Goal: Task Accomplishment & Management: Complete application form

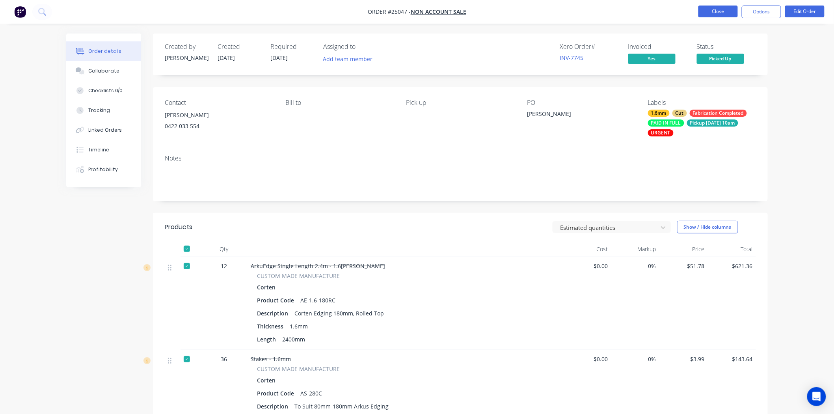
click at [728, 10] on button "Close" at bounding box center [717, 12] width 39 height 12
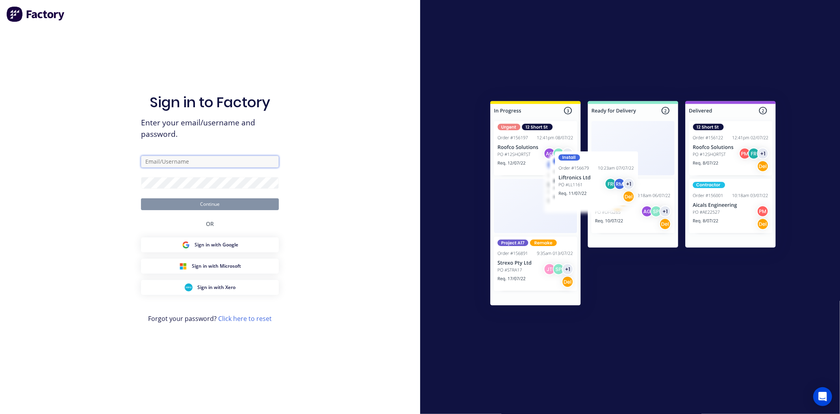
click at [165, 162] on input "text" at bounding box center [210, 162] width 138 height 12
type input "Dallas@arkus.com.au"
click at [141, 198] on button "Continue" at bounding box center [210, 204] width 138 height 12
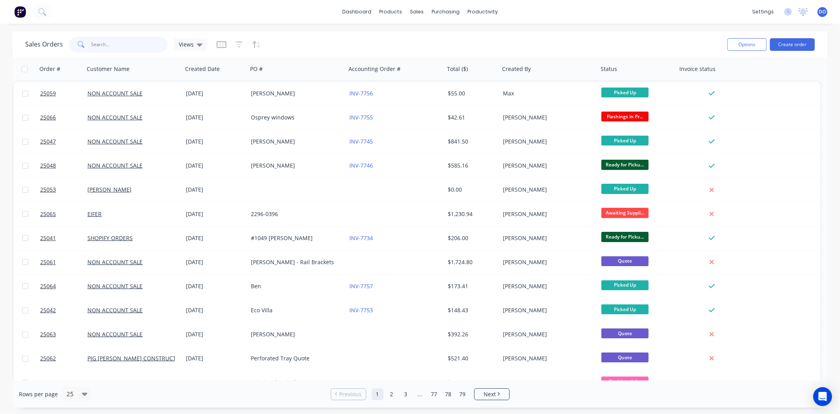
click at [127, 45] on input "text" at bounding box center [129, 45] width 77 height 16
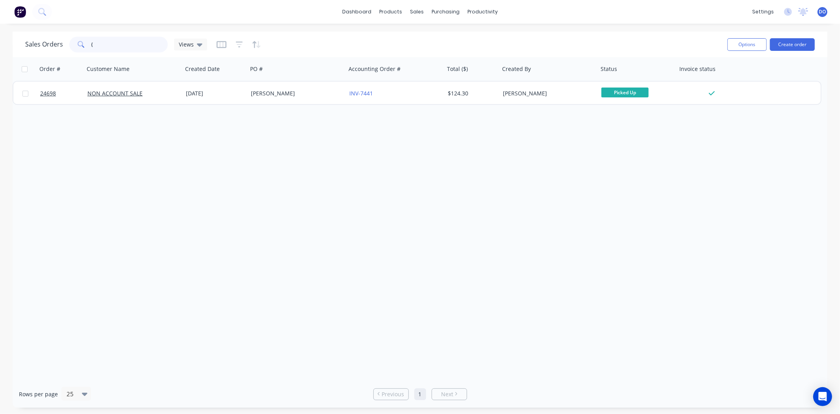
type input "{"
click at [141, 39] on input "{" at bounding box center [129, 45] width 77 height 16
type input "d"
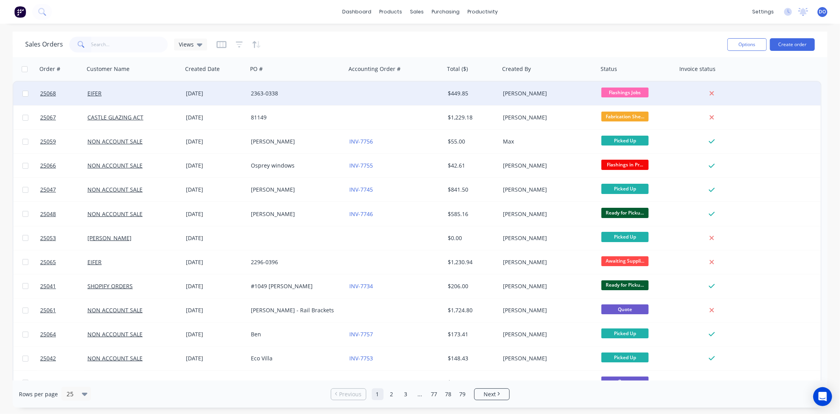
click at [399, 95] on div at bounding box center [395, 94] width 98 height 24
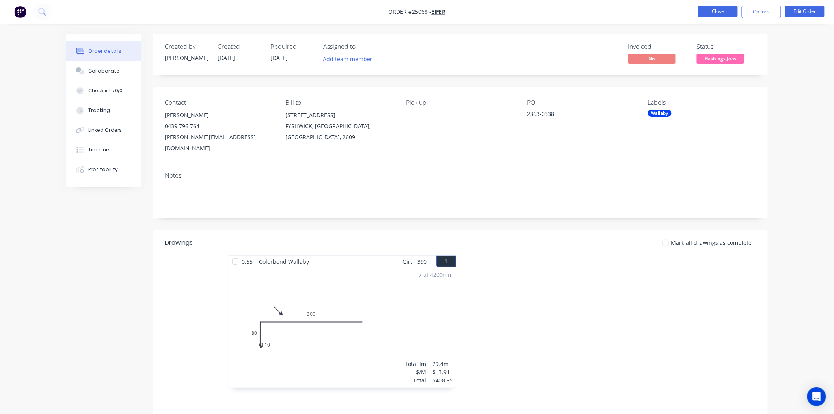
click at [725, 13] on button "Close" at bounding box center [717, 12] width 39 height 12
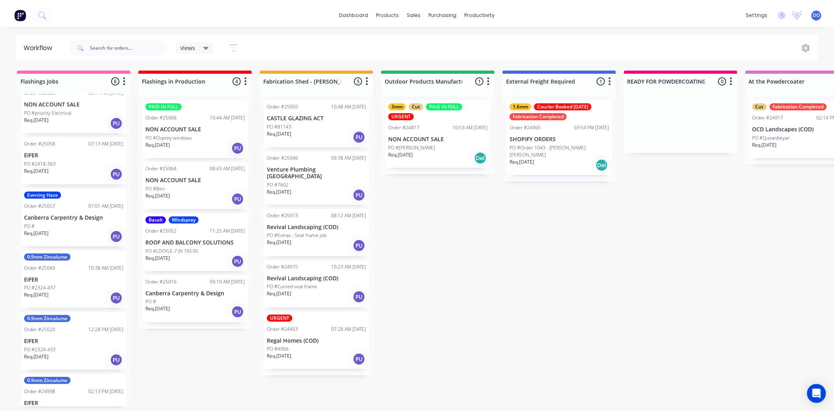
scroll to position [49, 0]
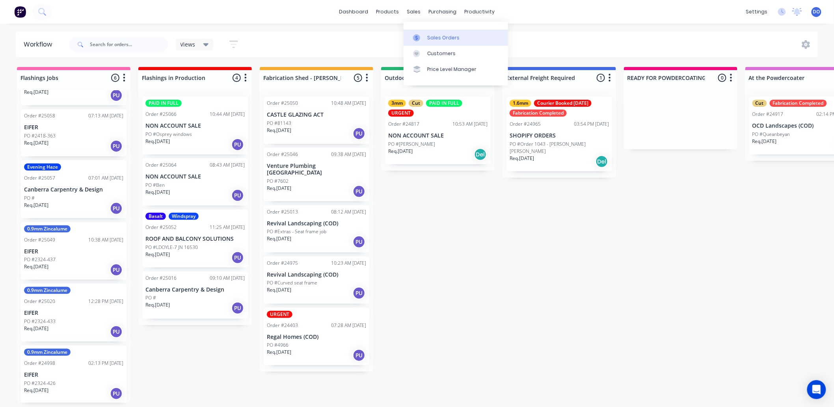
click at [411, 35] on link "Sales Orders" at bounding box center [455, 38] width 104 height 16
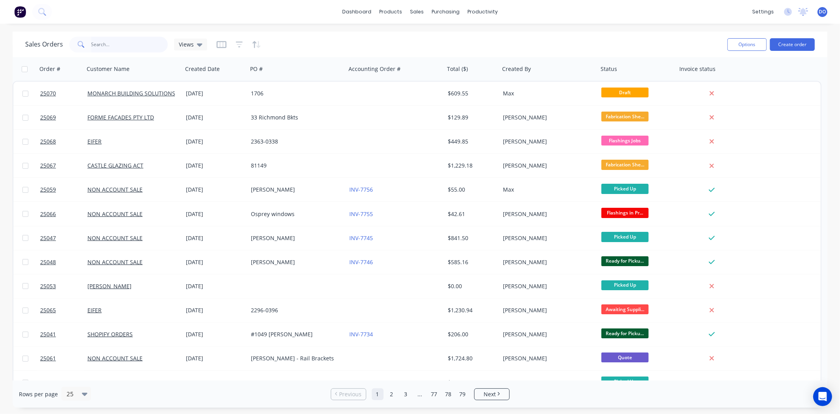
click at [123, 40] on input "text" at bounding box center [129, 45] width 77 height 16
click at [795, 41] on button "Create order" at bounding box center [792, 44] width 45 height 13
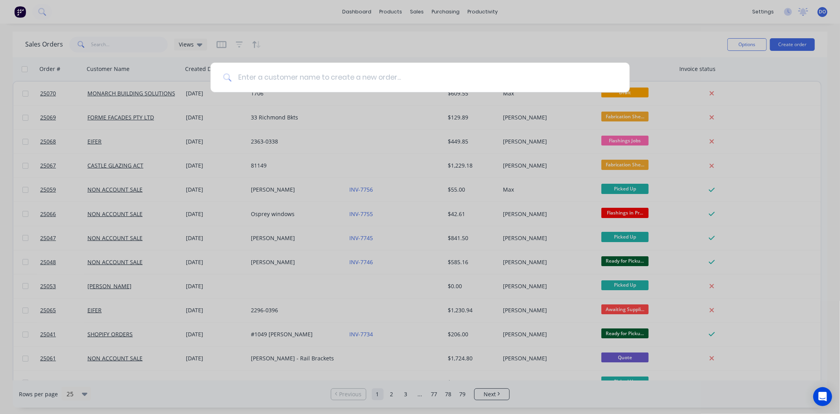
click at [401, 80] on input at bounding box center [425, 78] width 386 height 30
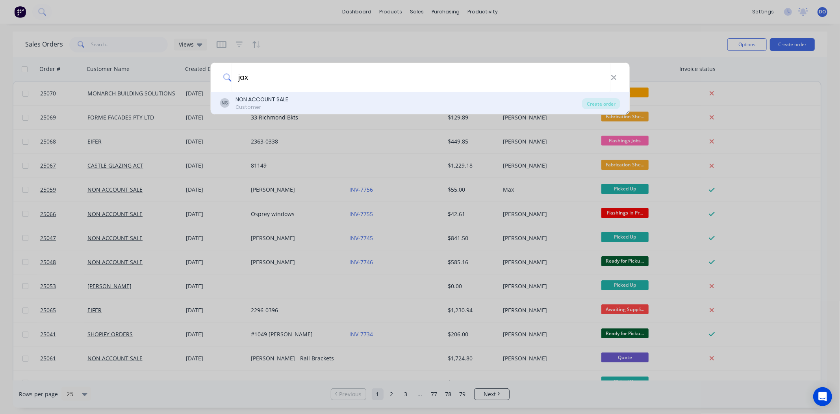
type input "jax"
click at [381, 108] on div "NS NON ACCOUNT SALE Customer" at bounding box center [401, 102] width 362 height 15
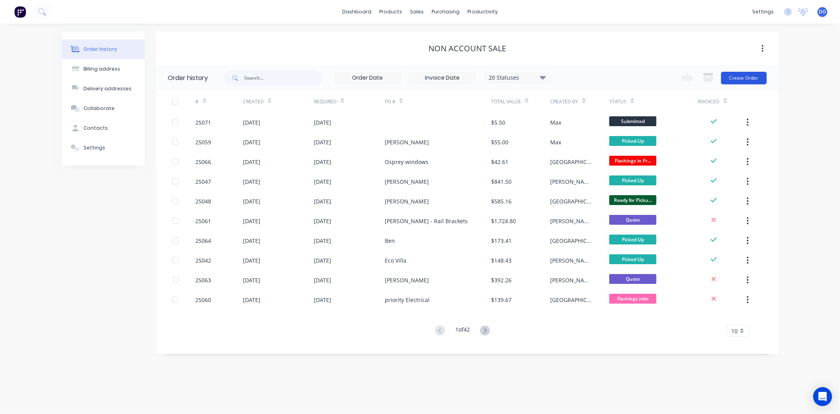
click at [749, 74] on button "Create Order" at bounding box center [744, 78] width 46 height 13
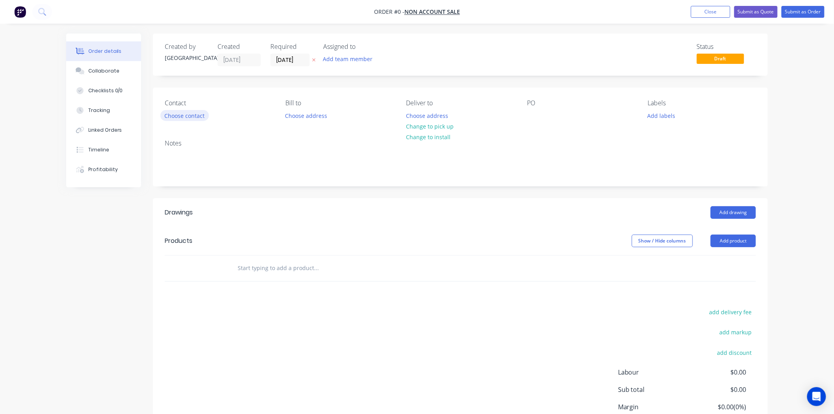
click at [194, 115] on button "Choose contact" at bounding box center [184, 115] width 48 height 11
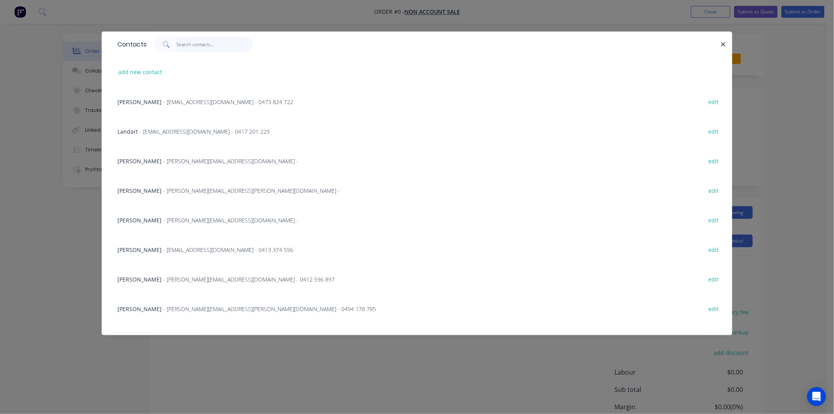
click at [189, 42] on input "text" at bounding box center [214, 45] width 77 height 16
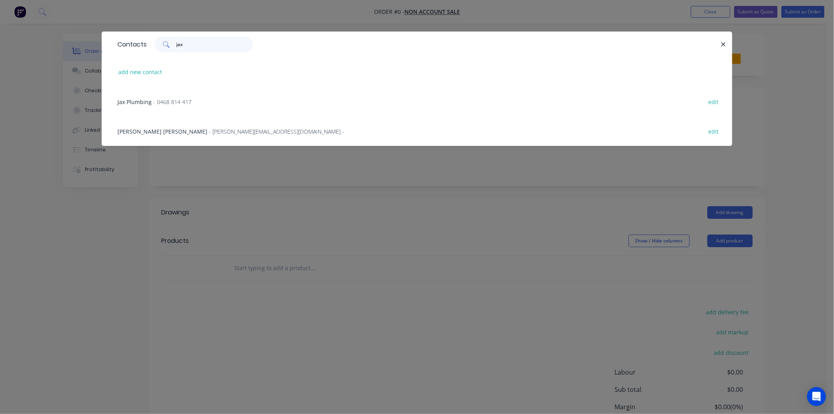
type input "jax"
click at [148, 132] on span "Jackson Holdway" at bounding box center [162, 131] width 90 height 7
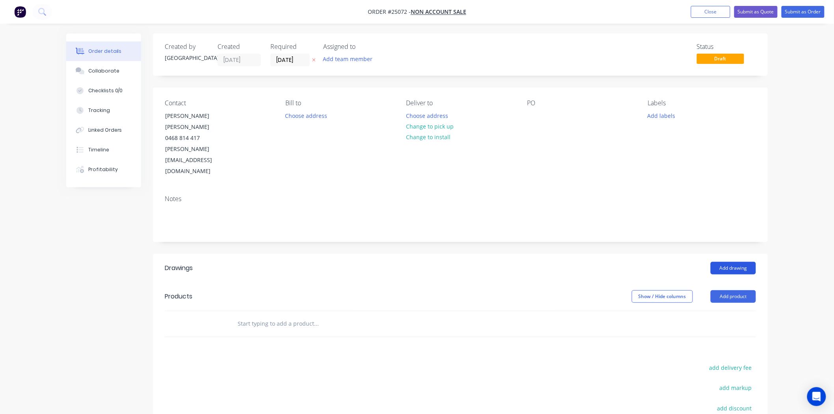
click at [743, 262] on button "Add drawing" at bounding box center [732, 268] width 45 height 13
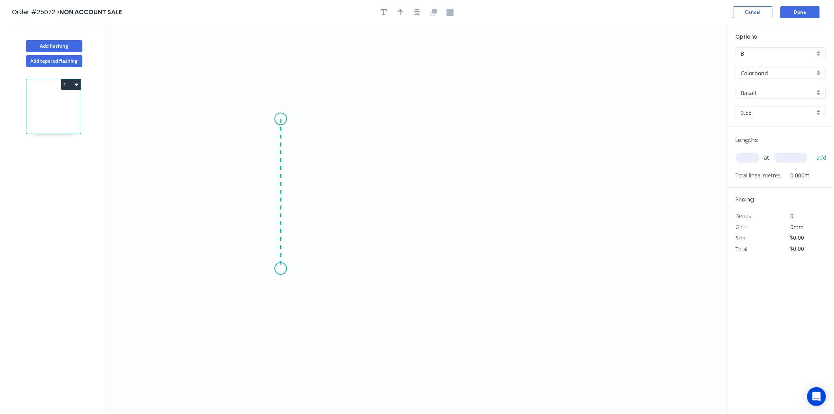
drag, startPoint x: 280, startPoint y: 119, endPoint x: 280, endPoint y: 269, distance: 150.1
click at [280, 269] on icon "0" at bounding box center [416, 218] width 621 height 389
click at [522, 269] on icon "0 ?" at bounding box center [416, 218] width 621 height 389
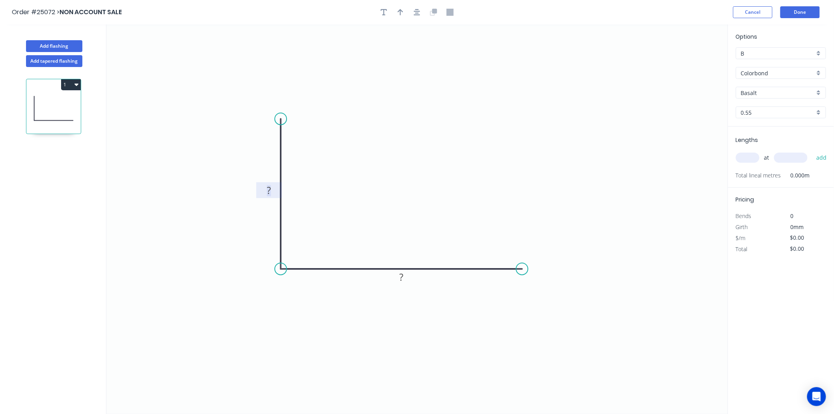
click at [270, 191] on tspan "?" at bounding box center [269, 190] width 4 height 13
click at [412, 277] on rect at bounding box center [401, 277] width 26 height 16
click at [401, 278] on tspan "?" at bounding box center [401, 276] width 4 height 13
click at [743, 152] on input "text" at bounding box center [748, 157] width 24 height 10
type input "$16.25"
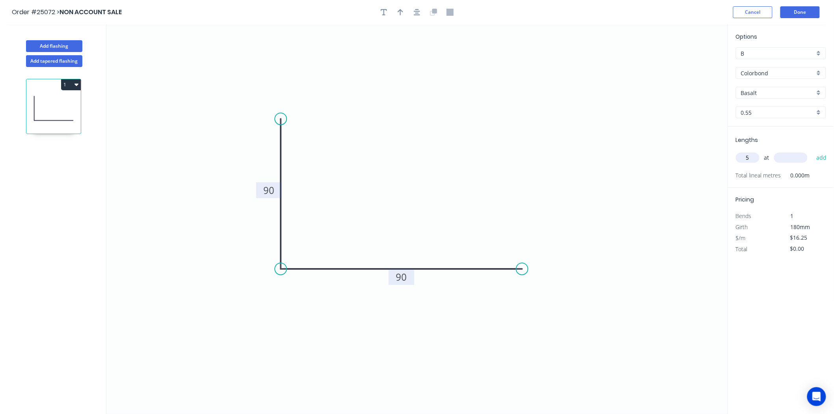
type input "5"
click at [785, 157] on input "text" at bounding box center [790, 157] width 33 height 10
type input "5000"
click at [812, 151] on button "add" at bounding box center [821, 157] width 19 height 13
type input "$406.25"
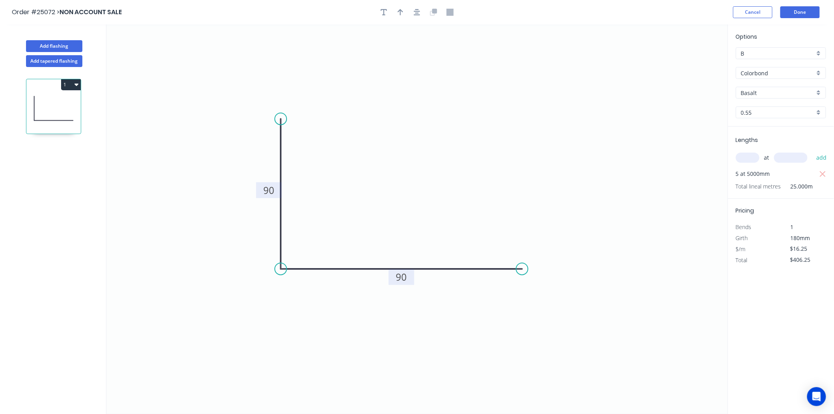
drag, startPoint x: 404, startPoint y: 13, endPoint x: 411, endPoint y: 17, distance: 8.9
click at [406, 14] on div at bounding box center [416, 12] width 83 height 12
click at [402, 15] on icon "button" at bounding box center [401, 12] width 6 height 7
click at [230, 292] on icon at bounding box center [230, 281] width 7 height 25
drag, startPoint x: 230, startPoint y: 292, endPoint x: 262, endPoint y: 268, distance: 39.2
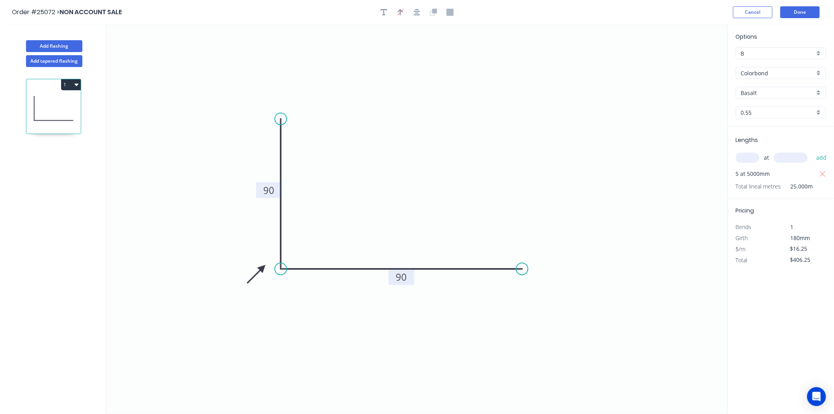
click at [262, 268] on icon at bounding box center [256, 273] width 23 height 23
click at [752, 13] on button "Cancel" at bounding box center [752, 12] width 39 height 12
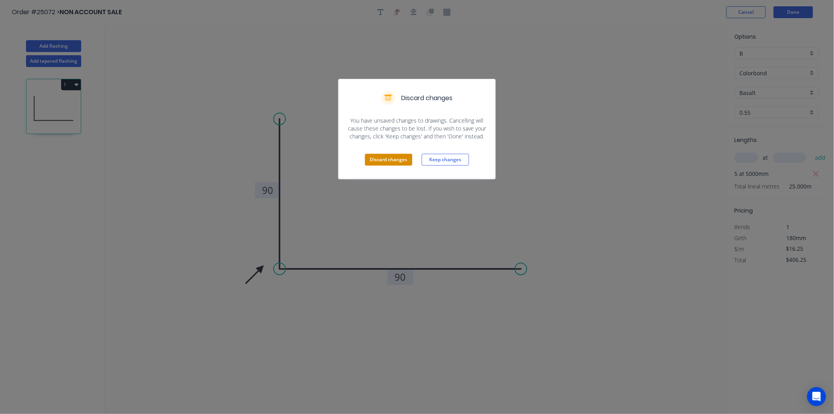
click at [404, 162] on button "Discard changes" at bounding box center [388, 160] width 47 height 12
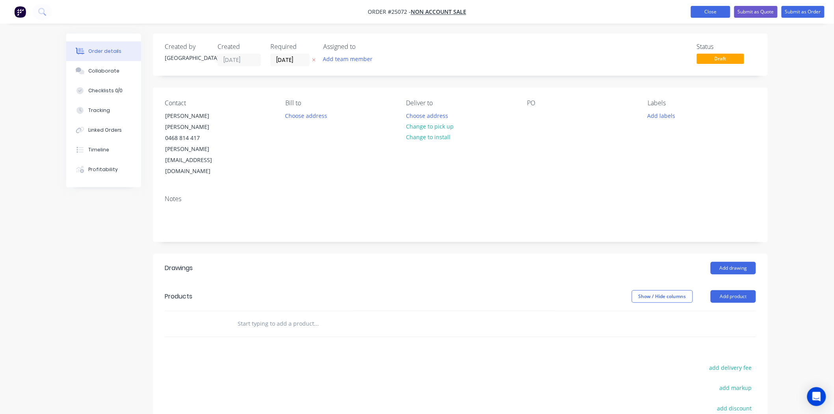
click at [695, 13] on button "Close" at bounding box center [710, 12] width 39 height 12
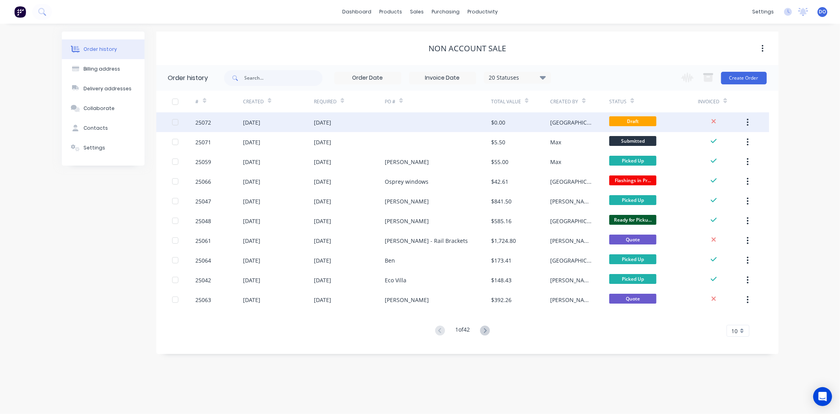
click at [750, 123] on button "button" at bounding box center [748, 122] width 19 height 14
click at [724, 147] on div "Archive" at bounding box center [720, 142] width 61 height 11
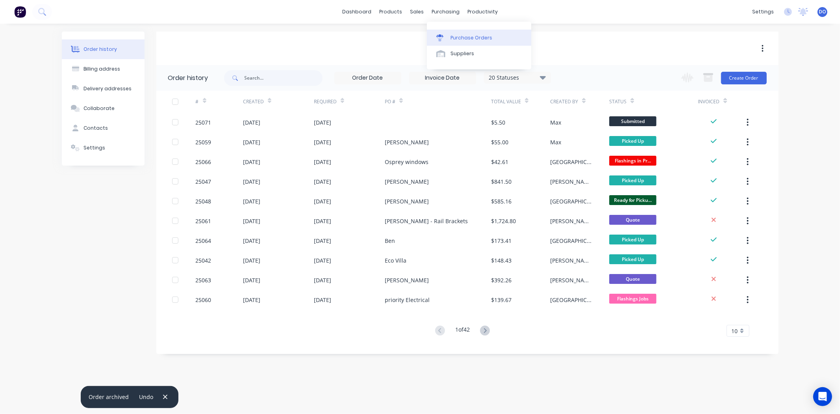
click at [454, 37] on div "Purchase Orders" at bounding box center [472, 37] width 42 height 7
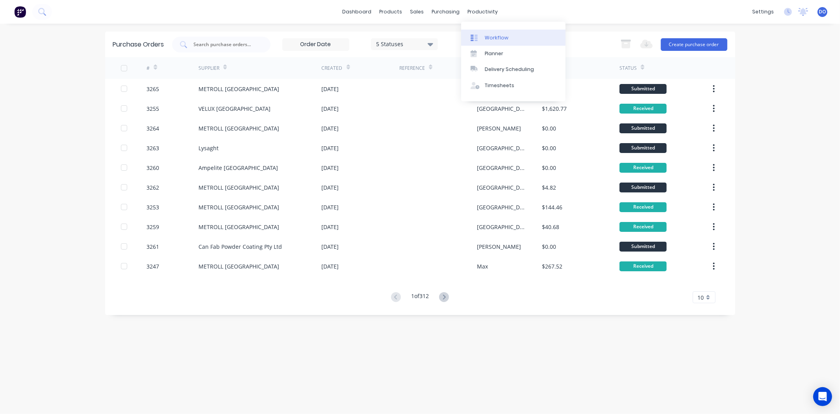
click at [494, 42] on link "Workflow" at bounding box center [513, 38] width 104 height 16
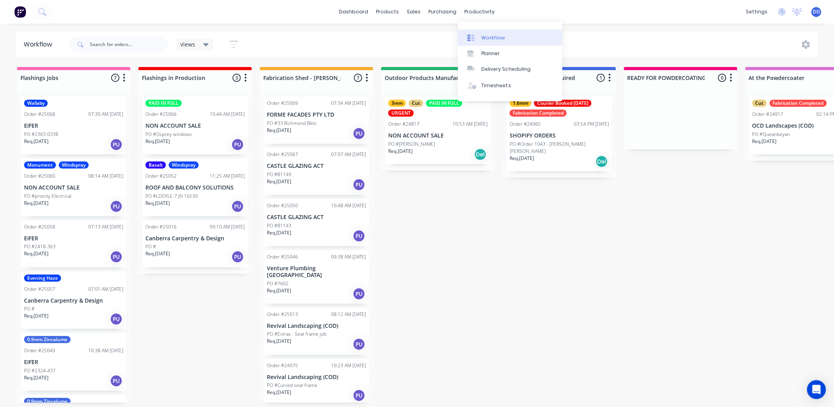
click at [494, 40] on div "Workflow" at bounding box center [493, 37] width 24 height 7
click at [486, 71] on div "Delivery Scheduling" at bounding box center [505, 69] width 49 height 7
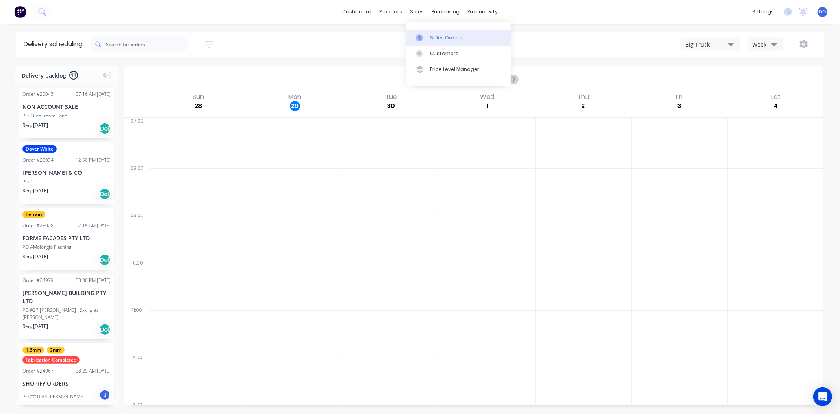
click at [436, 38] on div "Sales Orders" at bounding box center [446, 37] width 32 height 7
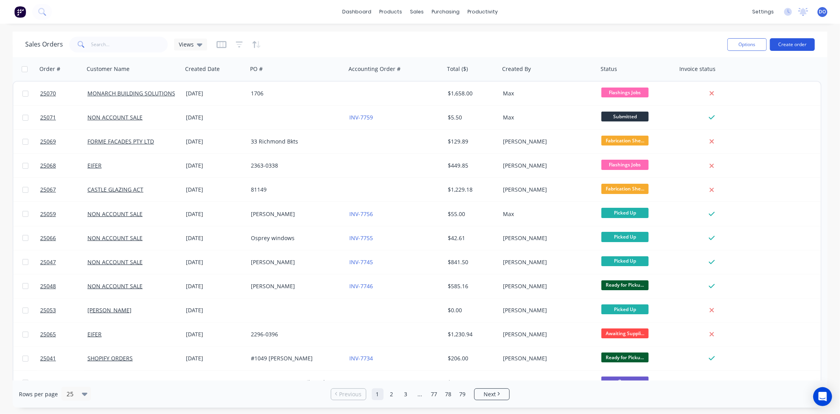
click at [795, 45] on button "Create order" at bounding box center [792, 44] width 45 height 13
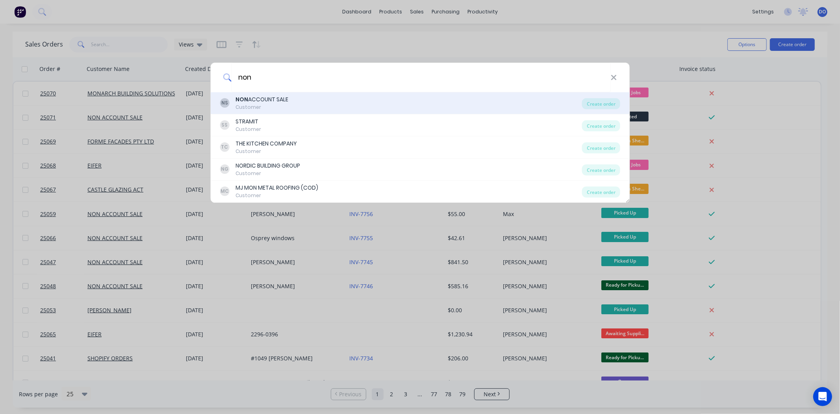
type input "non"
click at [297, 110] on div "NS NON ACCOUNT SALE Customer" at bounding box center [401, 102] width 362 height 15
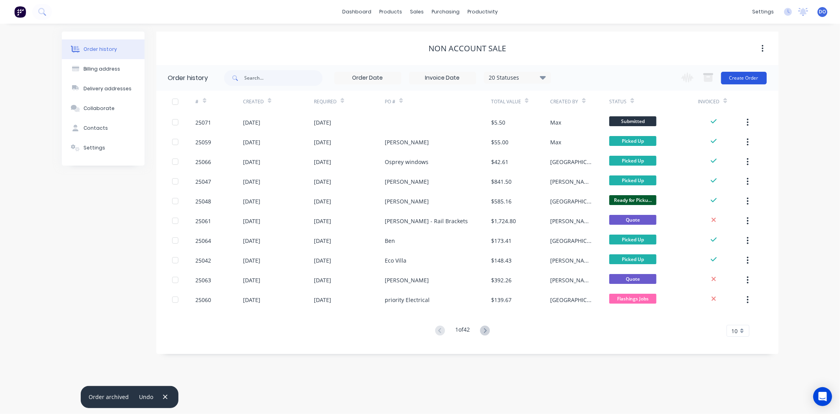
click at [739, 72] on button "Create Order" at bounding box center [744, 78] width 46 height 13
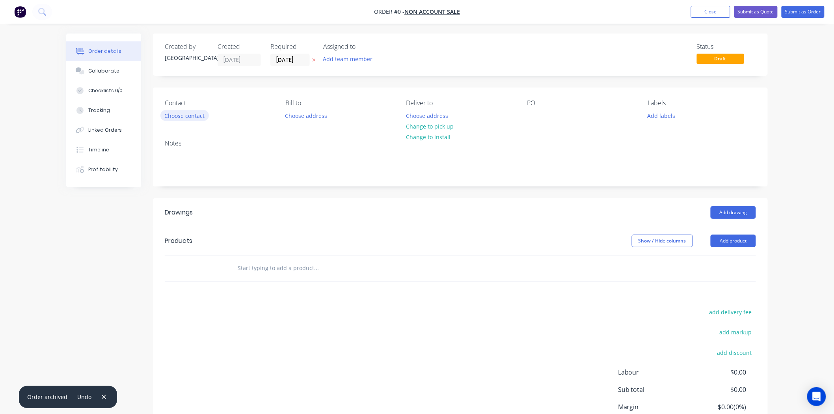
click at [188, 121] on button "Choose contact" at bounding box center [184, 115] width 48 height 11
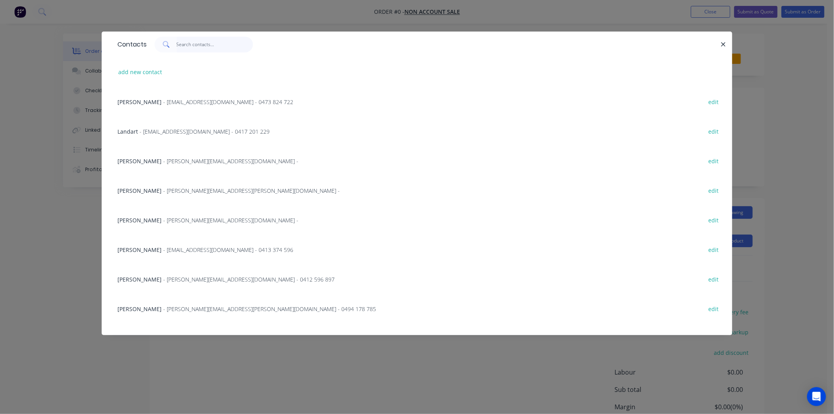
click at [202, 37] on input "text" at bounding box center [214, 45] width 77 height 16
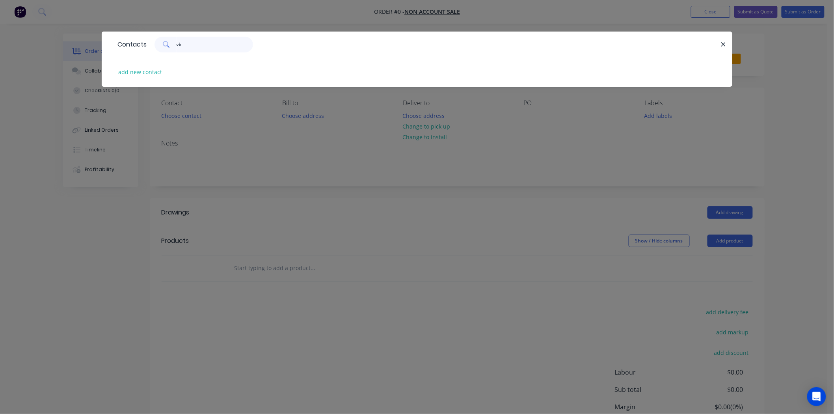
type input "v"
click at [180, 45] on input "ben" at bounding box center [214, 45] width 77 height 16
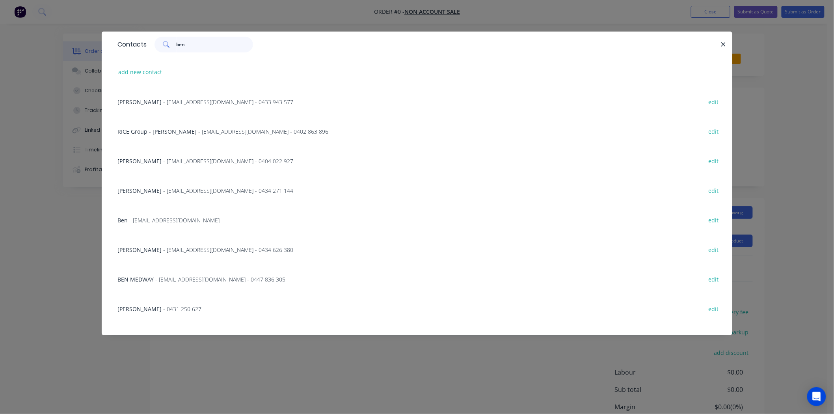
click at [197, 49] on input "ben" at bounding box center [214, 45] width 77 height 16
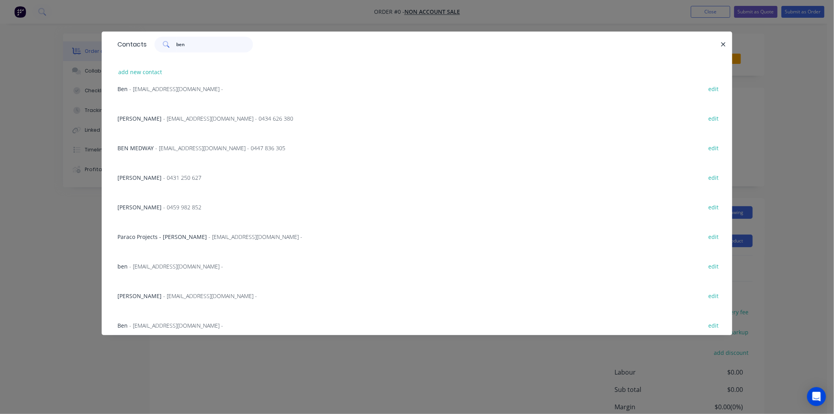
scroll to position [136, 0]
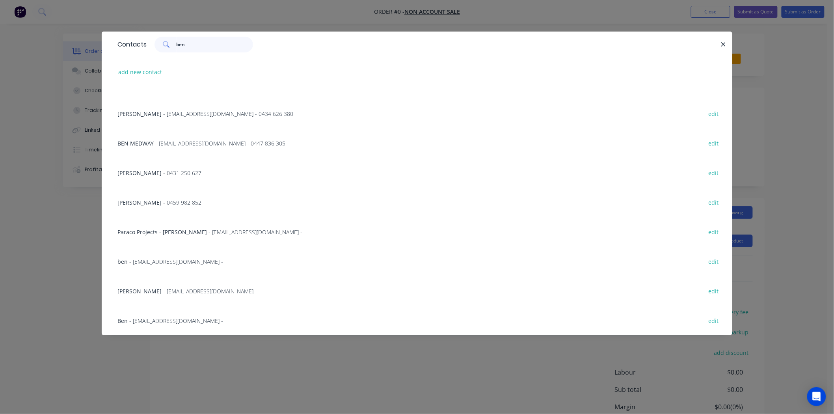
type input "ben"
click at [165, 321] on span "- benplumber2025@gmail.com -" at bounding box center [176, 320] width 94 height 7
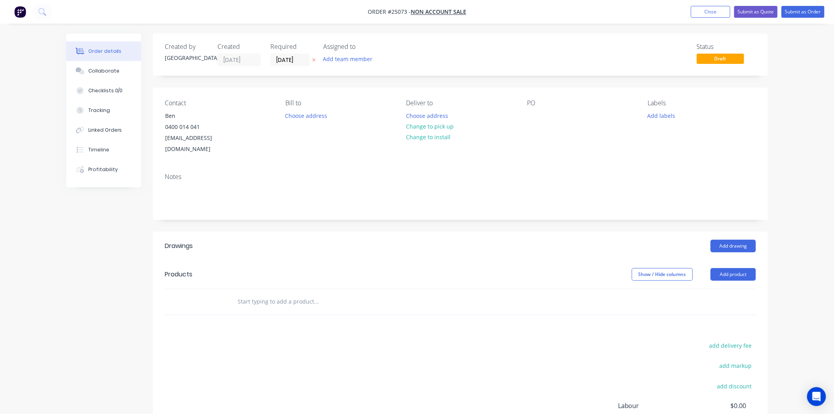
click at [165, 321] on div "Drawings Add drawing Products Show / Hide columns Add product add delivery fee …" at bounding box center [460, 368] width 615 height 272
click at [717, 240] on button "Add drawing" at bounding box center [732, 246] width 45 height 13
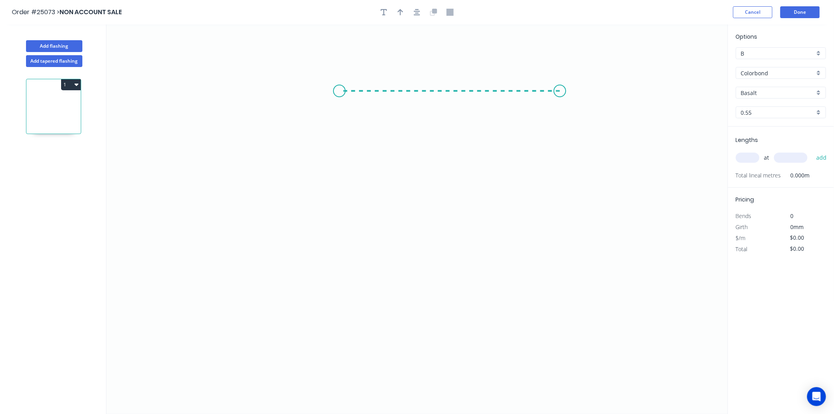
drag, startPoint x: 560, startPoint y: 91, endPoint x: 339, endPoint y: 85, distance: 220.7
click at [339, 85] on icon "0" at bounding box center [416, 218] width 621 height 389
click at [339, 254] on icon "0 ?" at bounding box center [416, 218] width 621 height 389
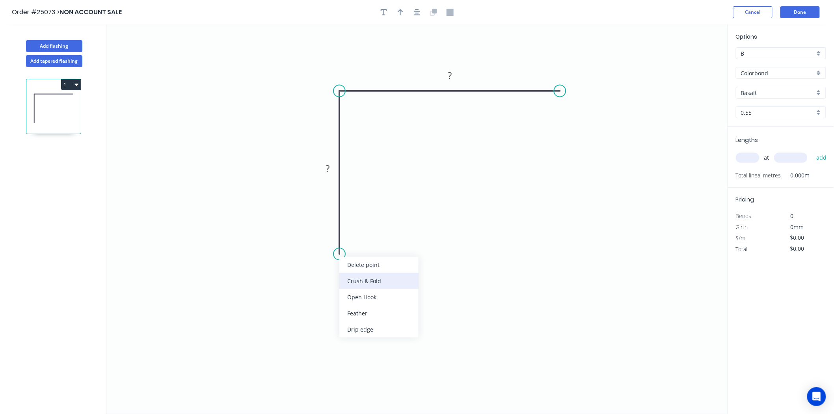
click at [352, 280] on div "Crush & Fold" at bounding box center [378, 281] width 79 height 16
click at [347, 277] on div "Flip bend" at bounding box center [373, 283] width 79 height 16
click at [565, 122] on div "Crush & Fold" at bounding box center [599, 116] width 79 height 16
click at [448, 76] on tspan "?" at bounding box center [450, 75] width 4 height 13
type input "$22.53"
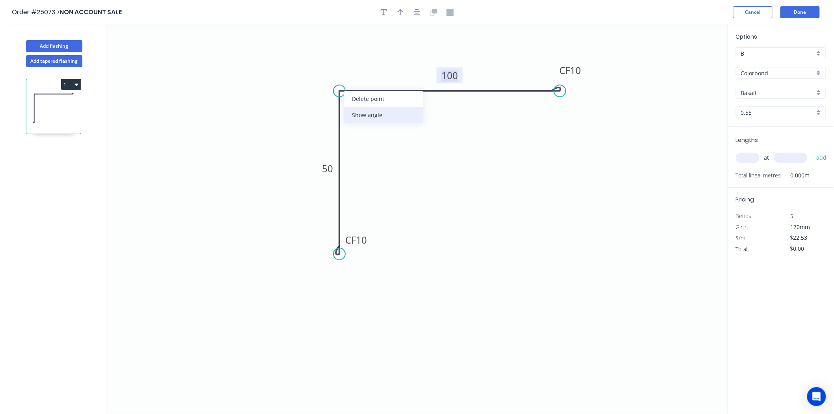
click at [372, 117] on div "Show angle" at bounding box center [383, 115] width 79 height 16
click at [352, 108] on tspan "?" at bounding box center [351, 104] width 4 height 13
click at [397, 10] on button "button" at bounding box center [400, 12] width 12 height 12
drag, startPoint x: 685, startPoint y: 61, endPoint x: 469, endPoint y: 201, distance: 257.7
click at [469, 201] on icon at bounding box center [462, 194] width 23 height 23
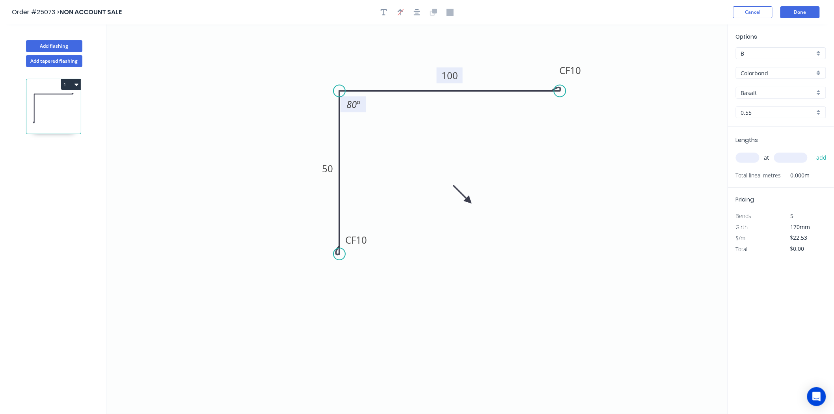
click at [469, 201] on icon at bounding box center [462, 194] width 23 height 23
click at [469, 201] on icon at bounding box center [468, 191] width 7 height 25
click at [469, 201] on icon at bounding box center [475, 194] width 23 height 23
click at [469, 201] on icon at bounding box center [477, 200] width 25 height 7
click at [751, 162] on input "text" at bounding box center [748, 157] width 24 height 10
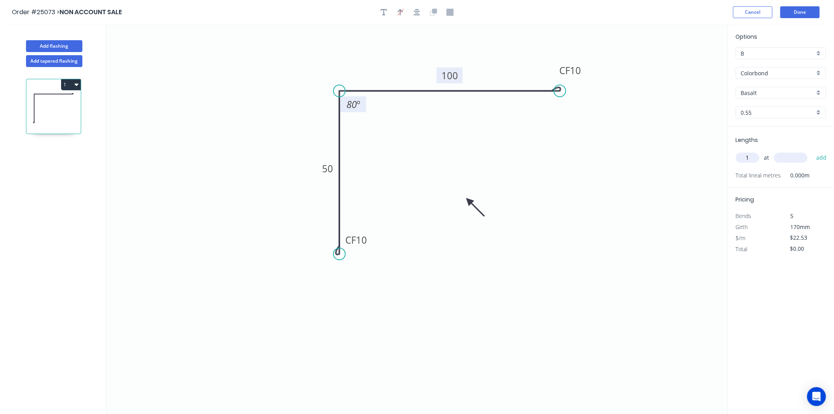
type input "1"
type input "1500"
click at [812, 151] on button "add" at bounding box center [821, 157] width 19 height 13
type input "$33.80"
click at [753, 93] on input "Basalt" at bounding box center [778, 93] width 74 height 8
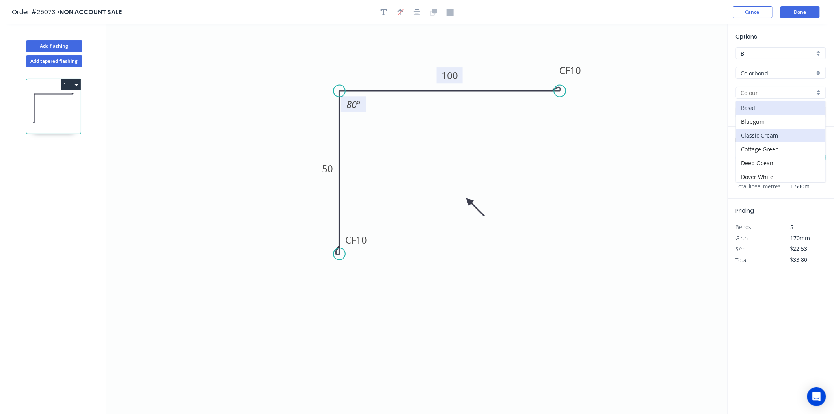
scroll to position [131, 0]
click at [767, 140] on div "Monument" at bounding box center [780, 142] width 89 height 14
type input "Monument"
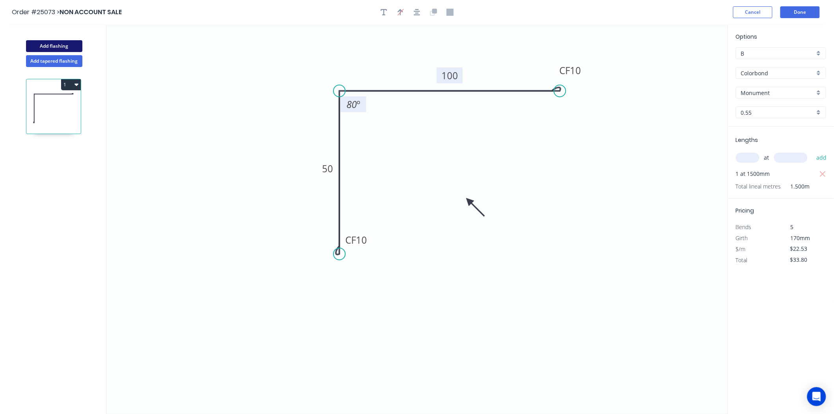
click at [48, 42] on button "Add flashing" at bounding box center [54, 46] width 56 height 12
type input "$0.00"
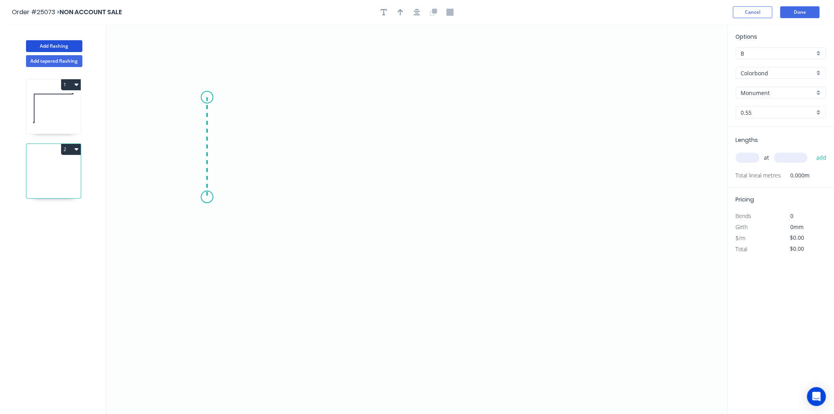
drag, startPoint x: 209, startPoint y: 128, endPoint x: 208, endPoint y: 197, distance: 69.0
click at [208, 197] on icon "0" at bounding box center [416, 218] width 621 height 389
click at [547, 225] on icon "0 ?" at bounding box center [416, 218] width 621 height 389
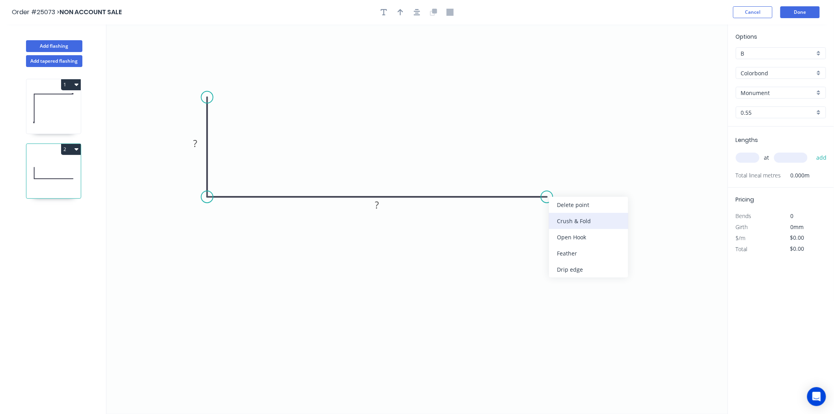
click at [563, 225] on div "Crush & Fold" at bounding box center [588, 221] width 79 height 16
click at [191, 142] on rect at bounding box center [196, 143] width 16 height 11
click at [757, 156] on input "text" at bounding box center [748, 157] width 24 height 10
type input "$17.61"
type input "1"
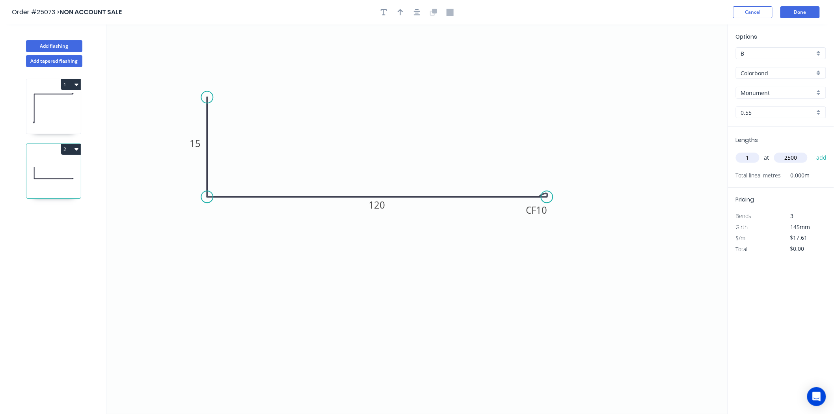
type input "2500"
click at [812, 151] on button "add" at bounding box center [821, 157] width 19 height 13
type input "$44.03"
click at [398, 13] on icon "button" at bounding box center [401, 12] width 6 height 7
click at [691, 60] on icon at bounding box center [687, 54] width 7 height 25
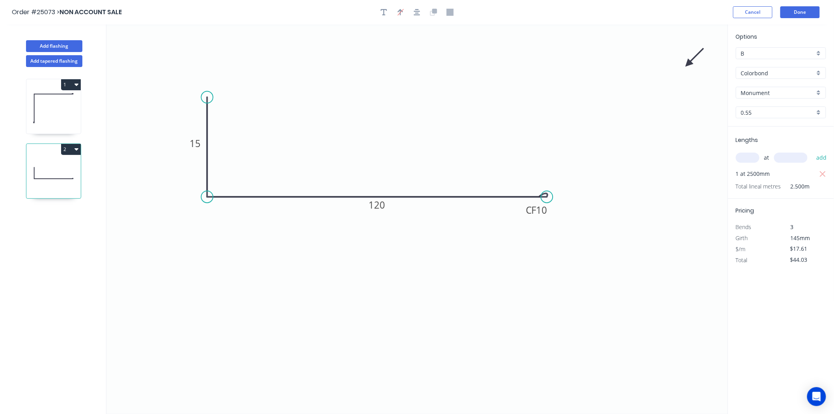
click at [691, 60] on icon at bounding box center [694, 57] width 23 height 23
click at [691, 60] on icon at bounding box center [696, 63] width 25 height 7
click at [691, 60] on icon "0 15 CF 10 120" at bounding box center [416, 218] width 621 height 389
click at [689, 63] on icon at bounding box center [694, 70] width 23 height 23
drag, startPoint x: 689, startPoint y: 63, endPoint x: 483, endPoint y: 231, distance: 266.0
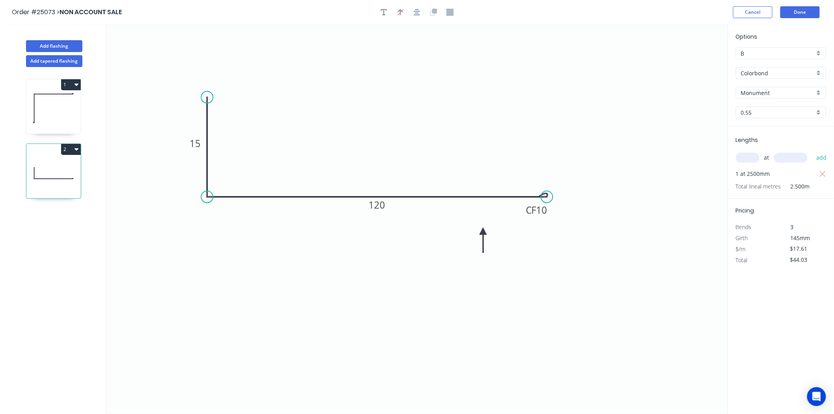
click at [483, 231] on icon at bounding box center [482, 239] width 7 height 25
click at [781, 97] on div "Options B B Colorbond Colorbond Colorbond Matt Colorbond Metallic Monument Monu…" at bounding box center [781, 79] width 106 height 94
click at [783, 95] on input "Monument" at bounding box center [778, 93] width 74 height 8
click at [778, 135] on div "Surfmist" at bounding box center [780, 137] width 89 height 14
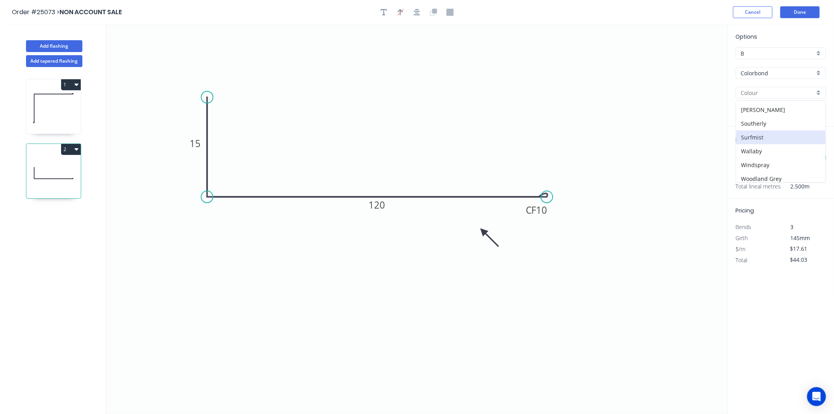
type input "Surfmist"
click at [802, 16] on button "Done" at bounding box center [799, 12] width 39 height 12
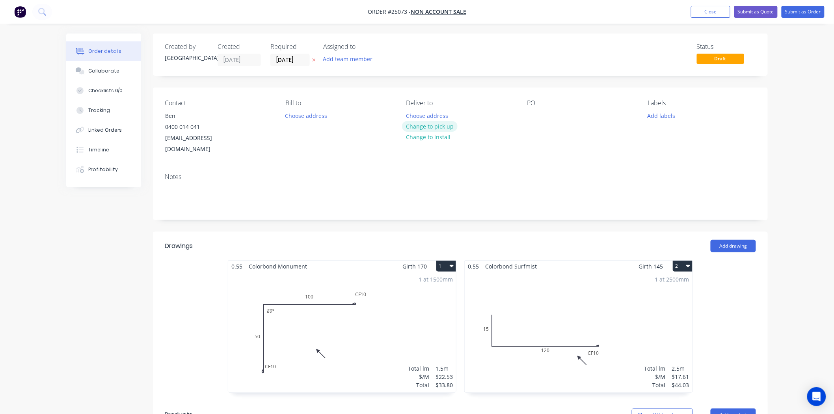
click at [418, 124] on button "Change to pick up" at bounding box center [430, 126] width 56 height 11
click at [813, 8] on button "Submit as Order" at bounding box center [802, 12] width 43 height 12
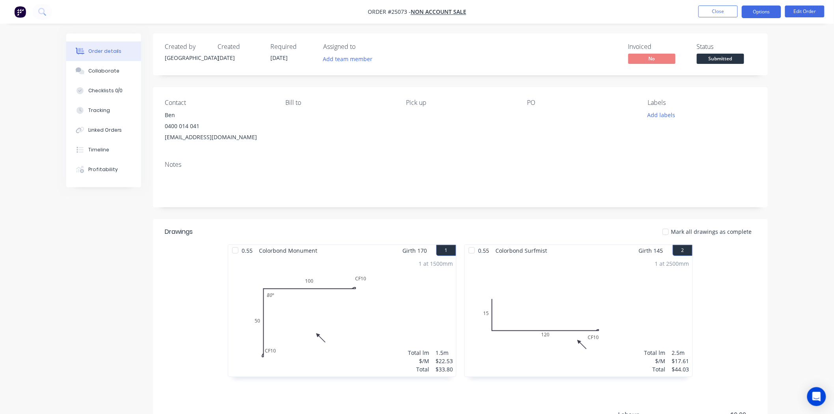
click at [763, 10] on button "Options" at bounding box center [760, 12] width 39 height 13
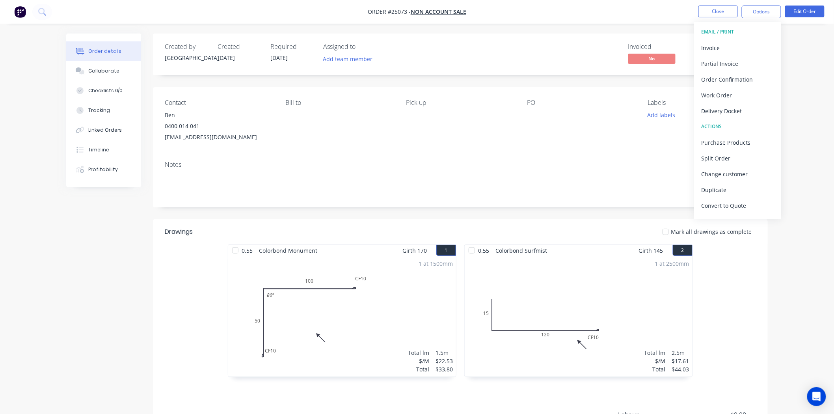
click at [603, 52] on div "Invoiced No Status Submitted" at bounding box center [579, 54] width 354 height 23
click at [720, 59] on span "Submitted" at bounding box center [720, 59] width 47 height 10
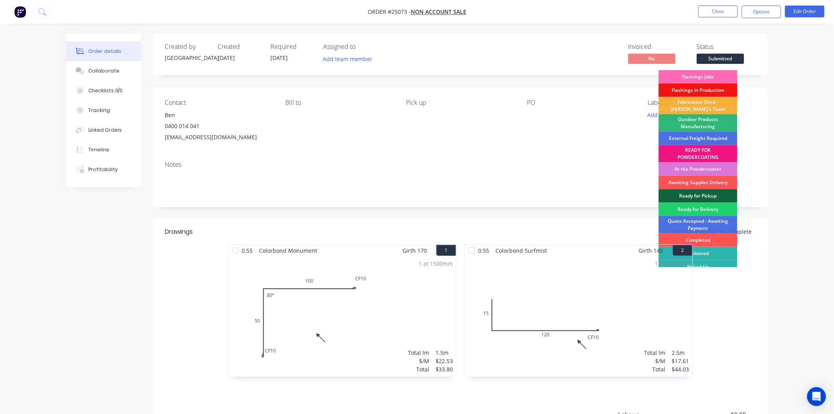
click at [719, 76] on div "Flashings Jobs" at bounding box center [697, 76] width 79 height 13
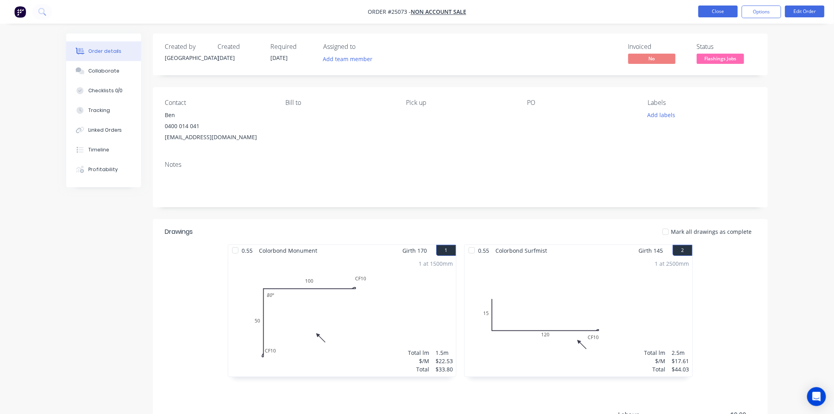
click at [724, 10] on button "Close" at bounding box center [717, 12] width 39 height 12
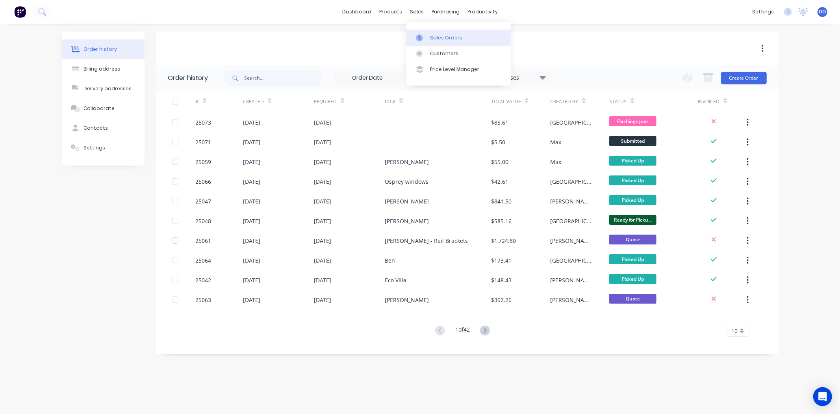
click at [421, 31] on link "Sales Orders" at bounding box center [459, 38] width 104 height 16
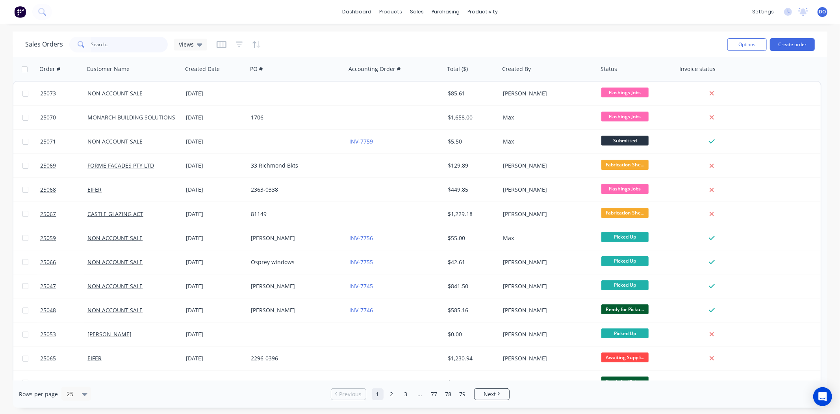
click at [146, 43] on input "text" at bounding box center [129, 45] width 77 height 16
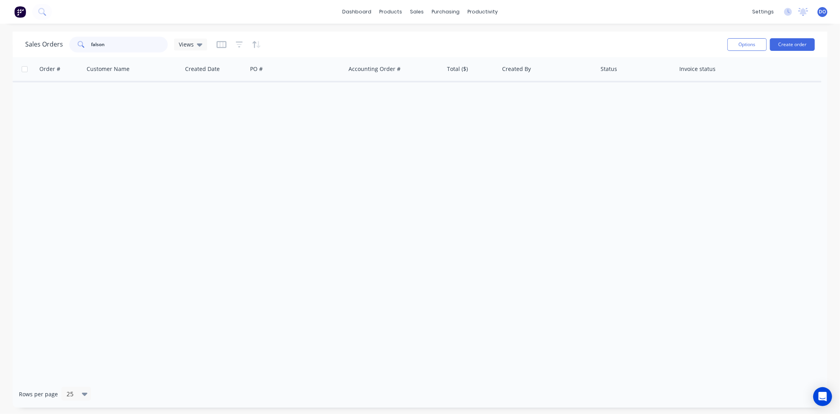
click at [100, 45] on input "falson" at bounding box center [129, 45] width 77 height 16
click at [100, 44] on input "falson" at bounding box center [129, 45] width 77 height 16
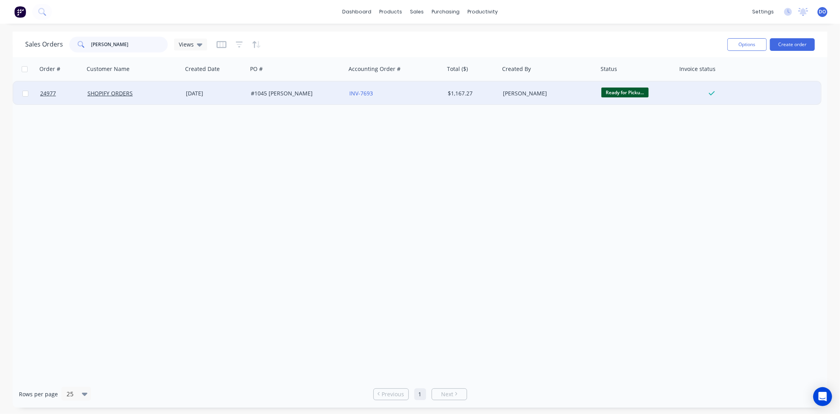
type input "falzon"
click at [144, 95] on div "SHOPIFY ORDERS" at bounding box center [130, 93] width 87 height 8
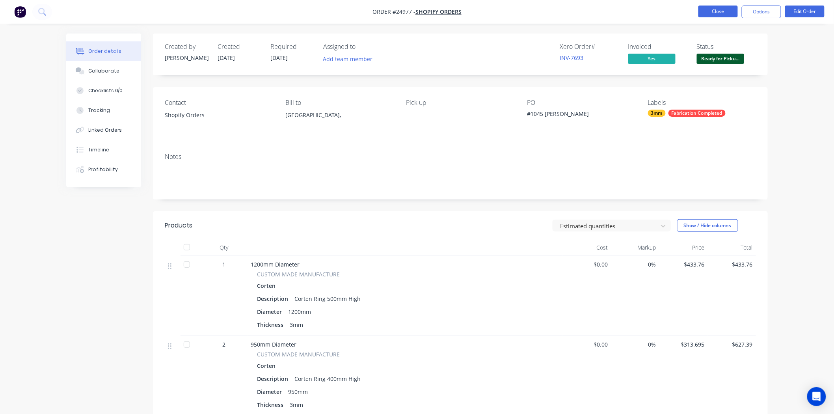
click at [713, 14] on button "Close" at bounding box center [717, 12] width 39 height 12
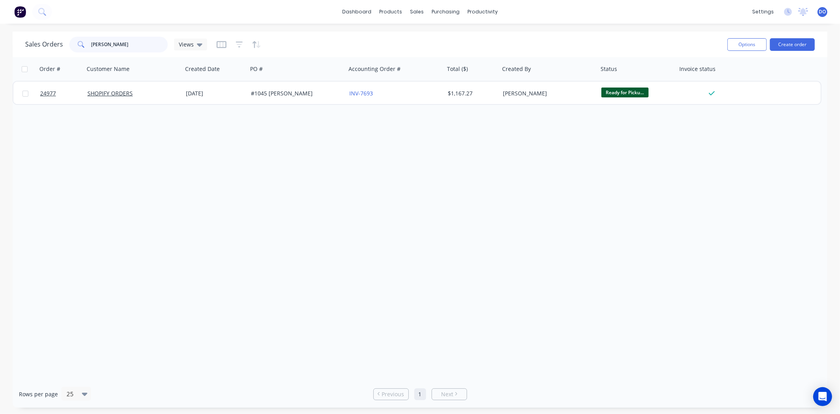
click at [111, 48] on input "falzon" at bounding box center [129, 45] width 77 height 16
type input "f"
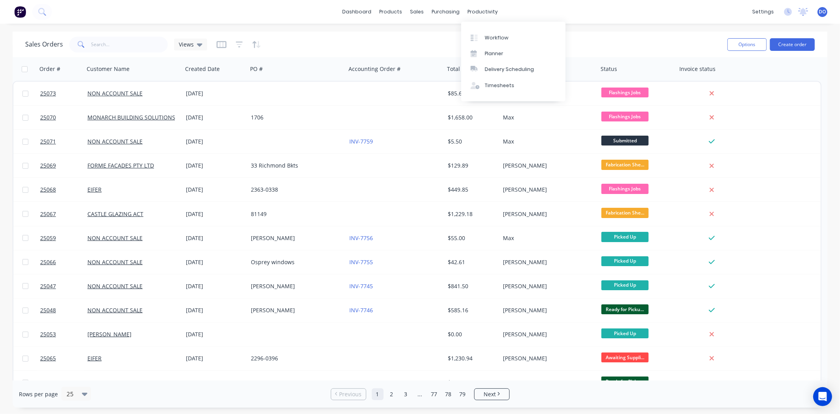
click at [601, 35] on div "Sales Orders Views" at bounding box center [373, 44] width 696 height 19
click at [580, 54] on div "Sales Orders Views Options Create order" at bounding box center [420, 45] width 815 height 26
click at [111, 35] on div "Sales Orders Views Options Create order" at bounding box center [420, 45] width 815 height 26
click at [113, 46] on input "text" at bounding box center [129, 45] width 77 height 16
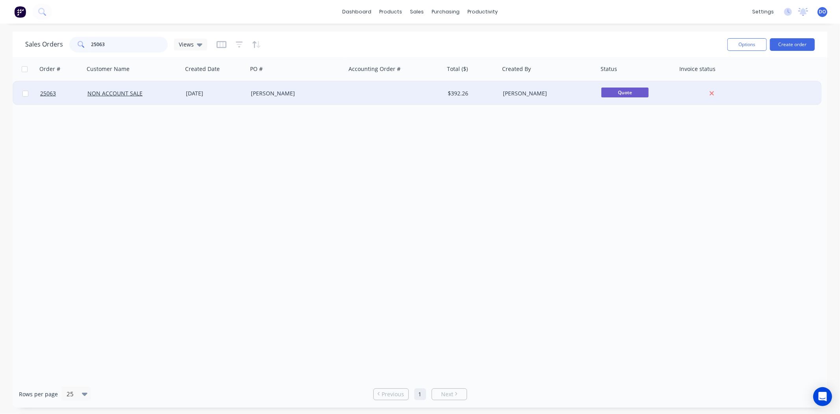
type input "25063"
click at [338, 92] on div "Adrian - Lid" at bounding box center [294, 93] width 87 height 8
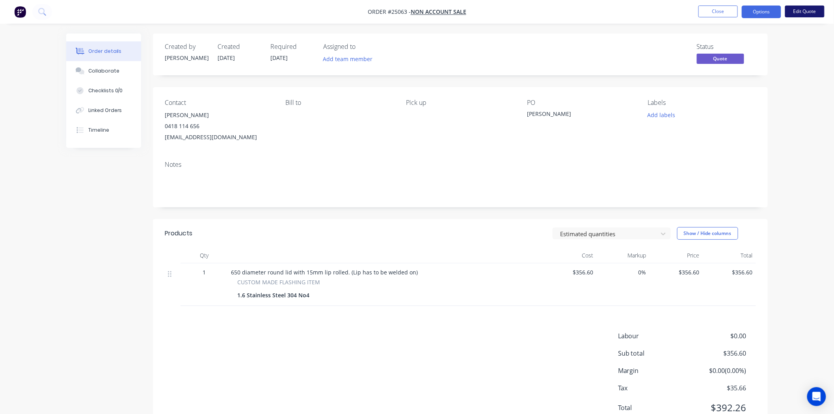
click at [809, 11] on button "Edit Quote" at bounding box center [804, 12] width 39 height 12
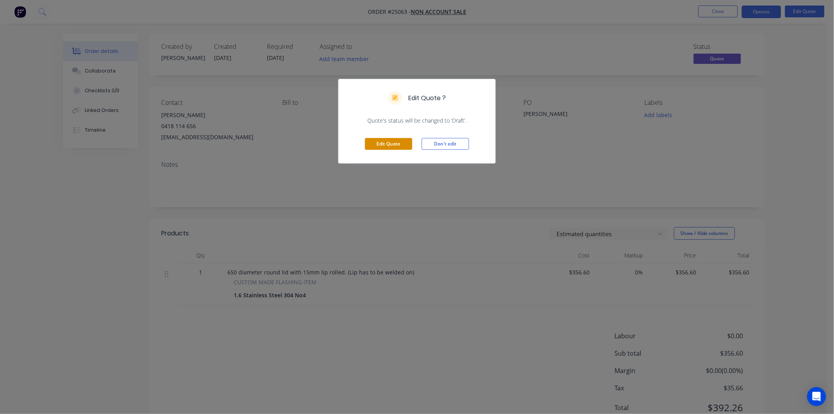
click at [405, 142] on button "Edit Quote" at bounding box center [388, 144] width 47 height 12
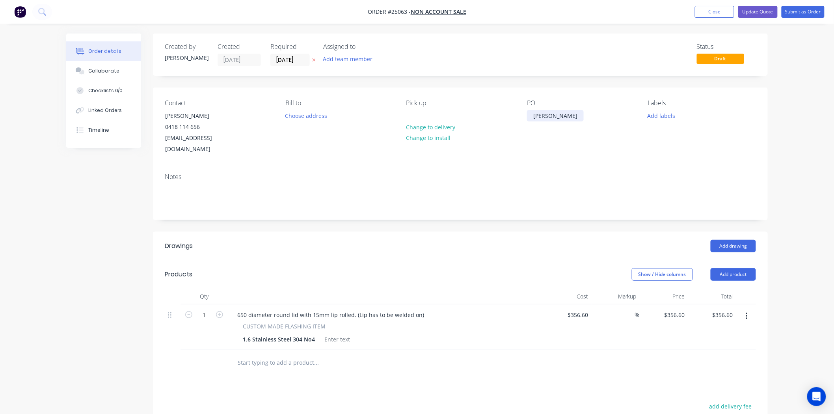
click at [552, 120] on div "Adrian - Lid" at bounding box center [555, 115] width 57 height 11
drag, startPoint x: 563, startPoint y: 122, endPoint x: 533, endPoint y: 121, distance: 29.6
click at [533, 121] on div "Adrian - Lid" at bounding box center [555, 115] width 57 height 11
click at [790, 13] on button "Submit as Order" at bounding box center [802, 12] width 43 height 12
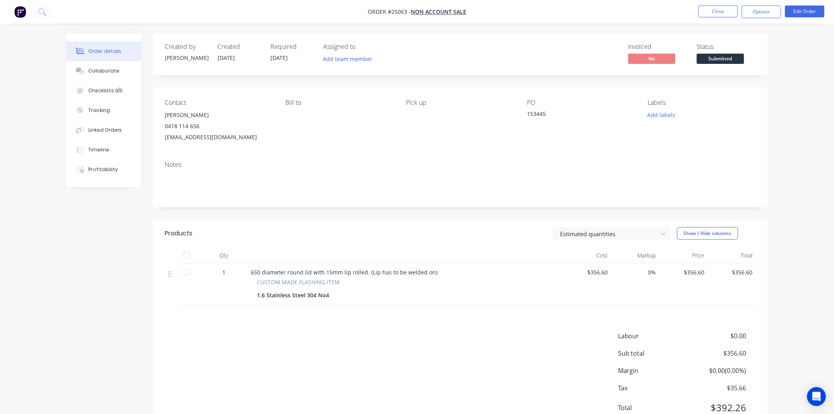
click at [722, 52] on div "Status Submitted" at bounding box center [726, 54] width 59 height 23
click at [722, 53] on div "Status Submitted" at bounding box center [726, 54] width 59 height 23
click at [722, 55] on span "Submitted" at bounding box center [720, 59] width 47 height 10
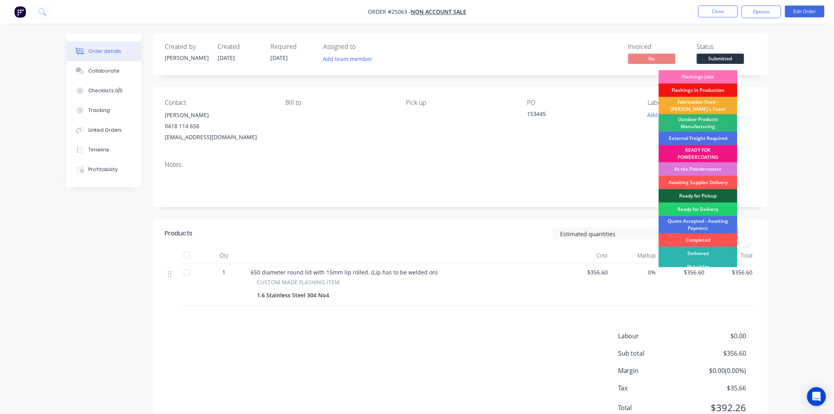
click at [684, 107] on div "Fabrication Shed - Gary's Team" at bounding box center [697, 105] width 79 height 17
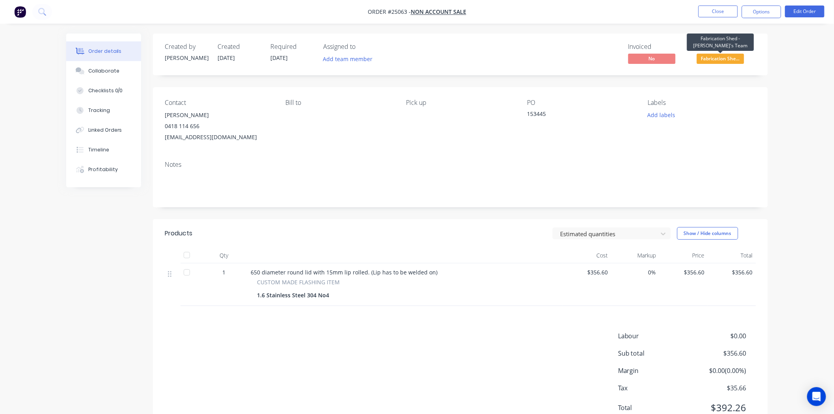
click at [739, 60] on span "Fabrication She..." at bounding box center [720, 59] width 47 height 10
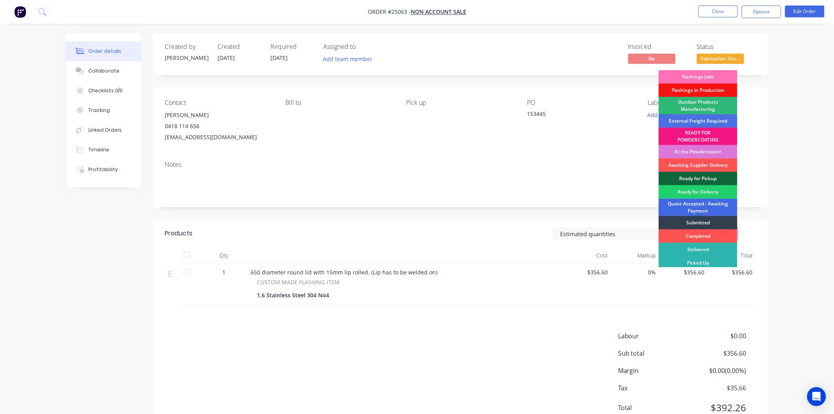
scroll to position [2, 0]
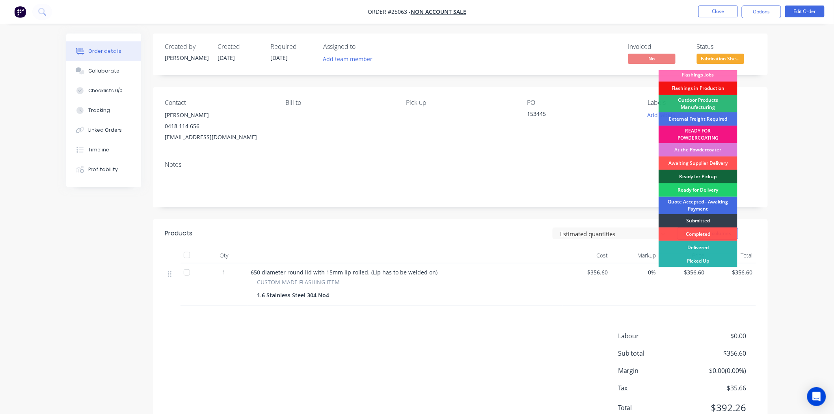
click at [706, 200] on div "Quote Accepted - Awaiting Payment" at bounding box center [697, 205] width 79 height 17
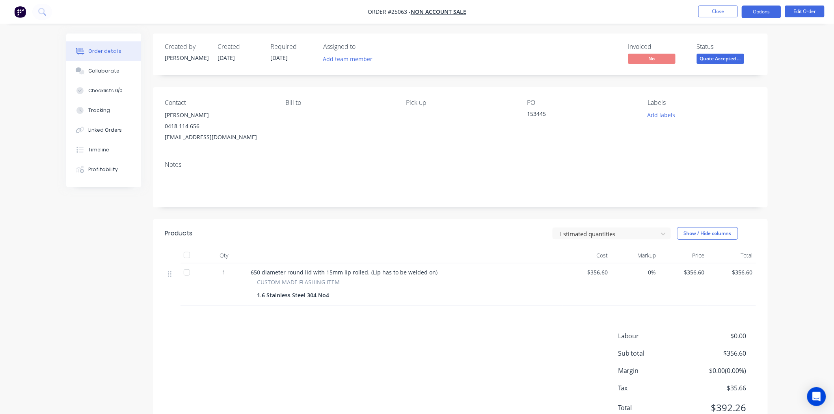
click at [745, 7] on button "Options" at bounding box center [760, 12] width 39 height 13
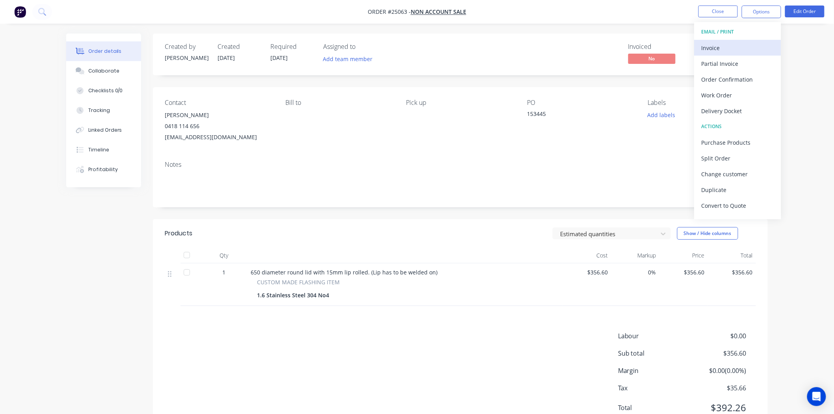
click at [708, 48] on div "Invoice" at bounding box center [737, 47] width 72 height 11
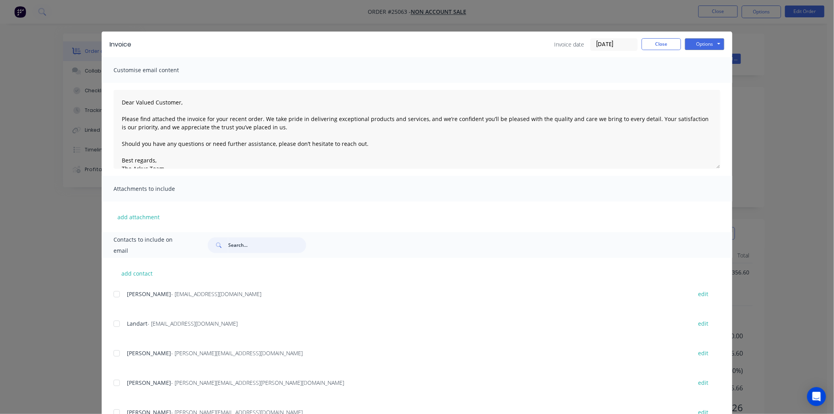
click at [245, 239] on input "text" at bounding box center [267, 245] width 78 height 16
type input "a"
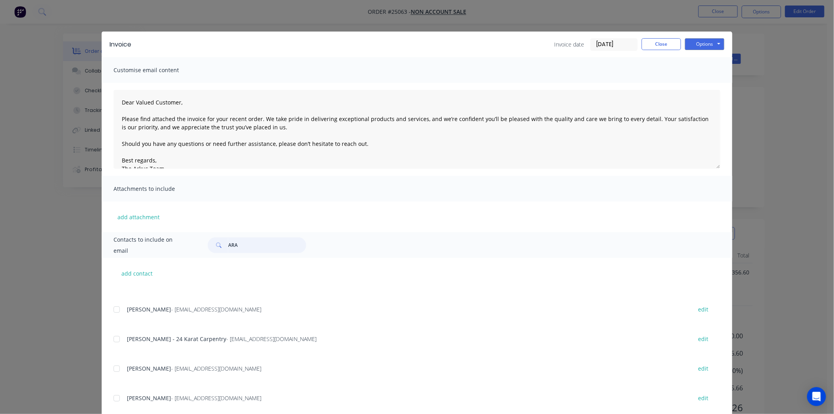
scroll to position [0, 0]
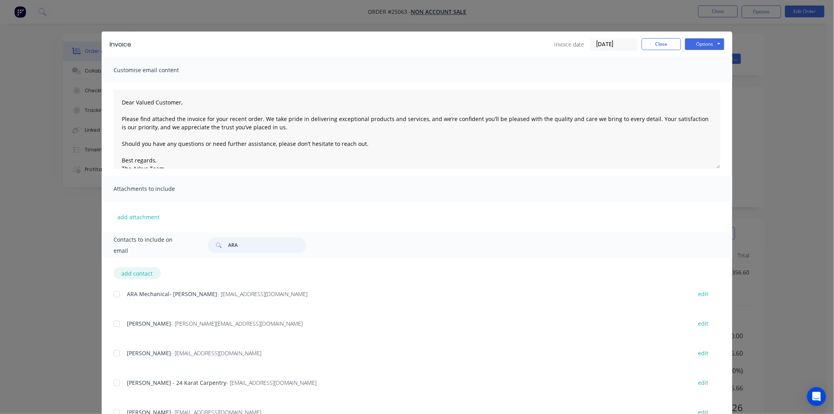
type input "ARA"
click at [113, 277] on button "add contact" at bounding box center [136, 273] width 47 height 12
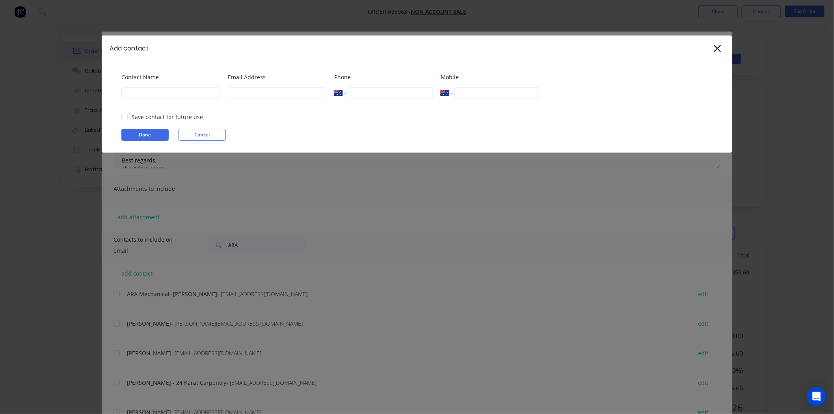
select select "AU"
click at [176, 93] on input at bounding box center [170, 93] width 98 height 12
type input "ARA MEc"
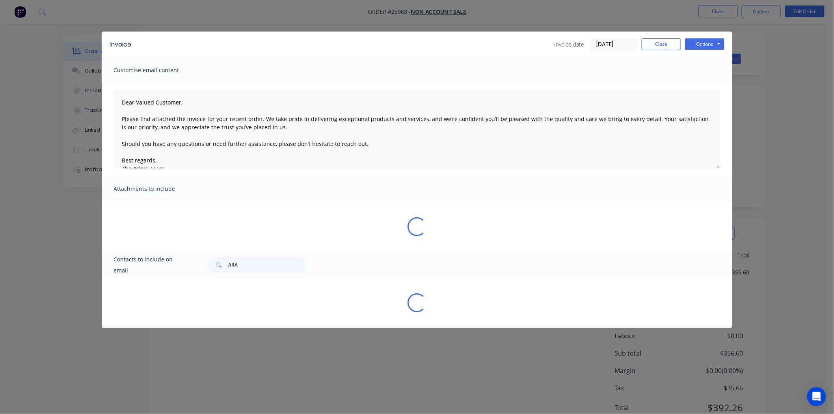
select select "AU"
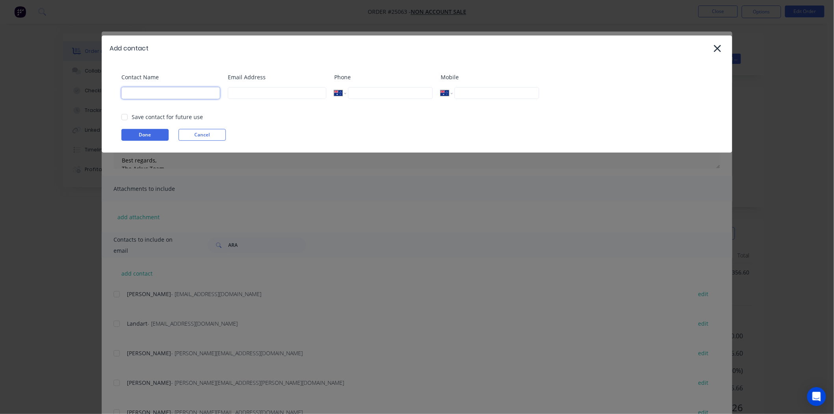
click at [176, 93] on input at bounding box center [170, 93] width 98 height 12
type input "ARA"
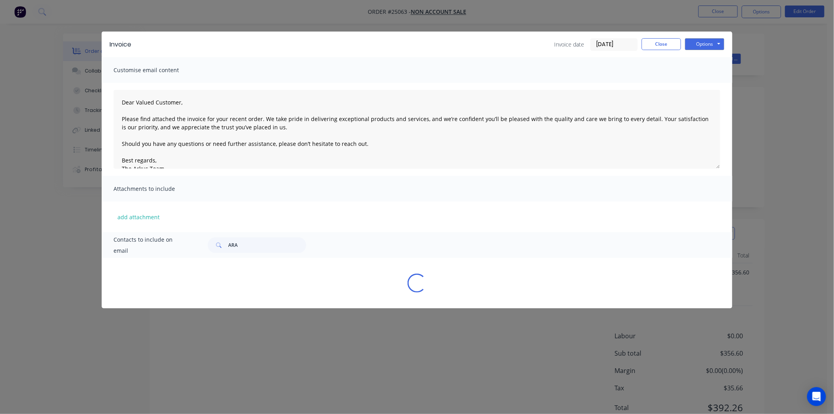
select select "AU"
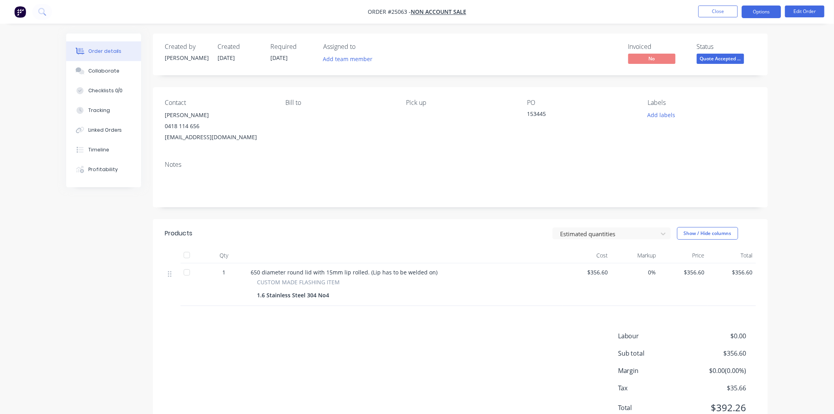
click at [741, 12] on button "Options" at bounding box center [760, 12] width 39 height 13
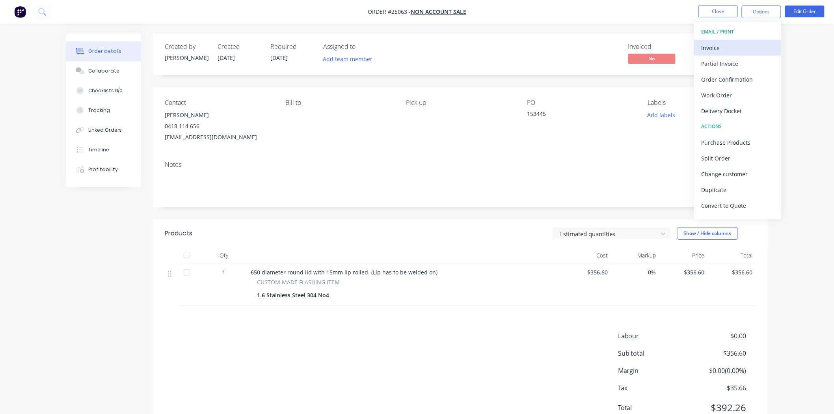
click at [728, 51] on div "Invoice" at bounding box center [737, 47] width 72 height 11
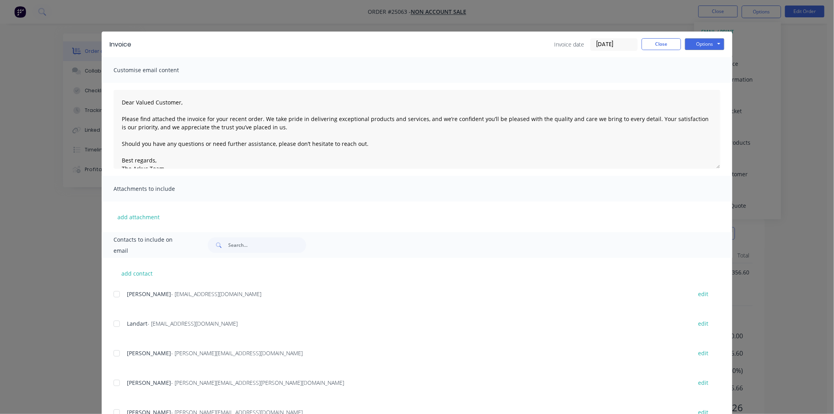
click at [258, 236] on div "Contacts to include on email" at bounding box center [417, 245] width 630 height 26
click at [260, 250] on input "text" at bounding box center [267, 245] width 78 height 16
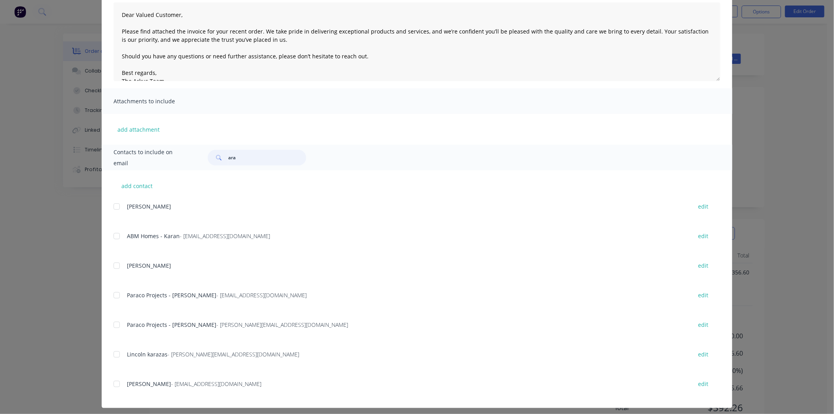
scroll to position [92, 0]
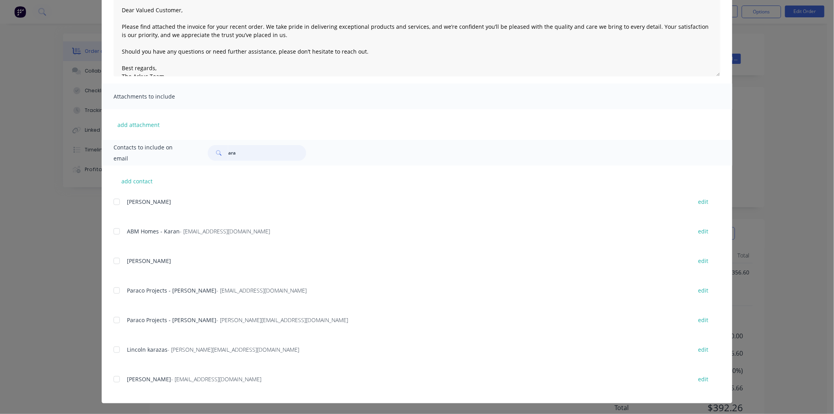
click at [113, 377] on div at bounding box center [117, 379] width 16 height 16
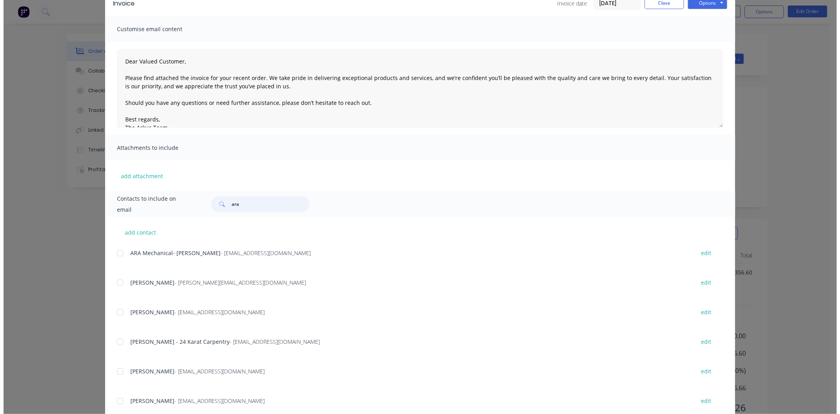
scroll to position [0, 0]
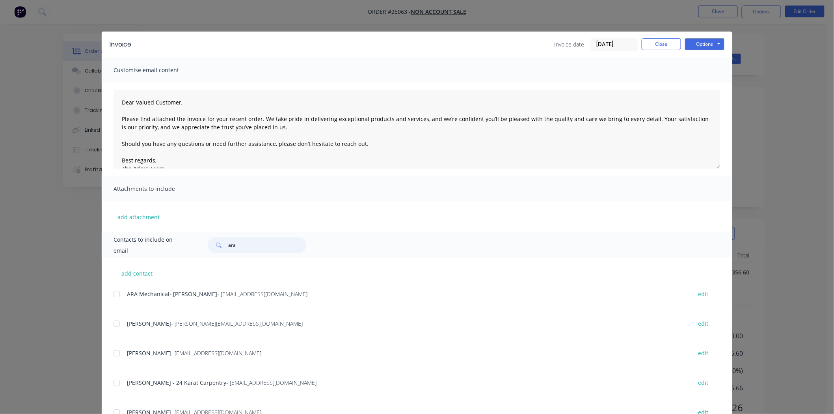
type input "ara"
click at [696, 50] on div "Options Preview Print Email" at bounding box center [704, 44] width 39 height 13
click at [699, 45] on button "Options" at bounding box center [704, 44] width 39 height 12
click at [699, 79] on button "Email" at bounding box center [710, 84] width 50 height 13
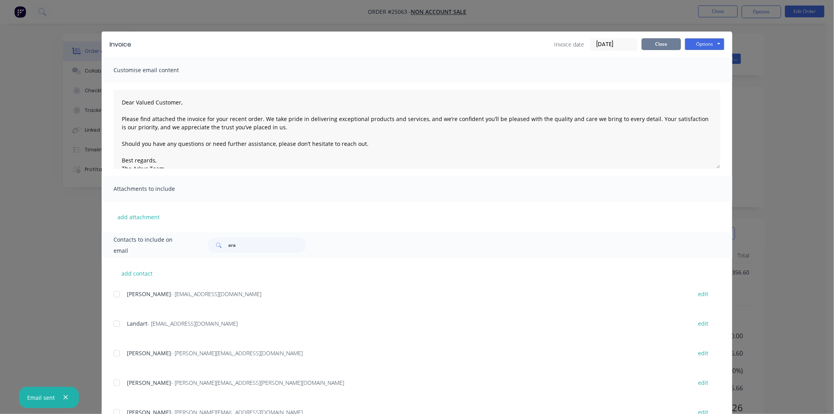
click at [659, 48] on button "Close" at bounding box center [660, 44] width 39 height 12
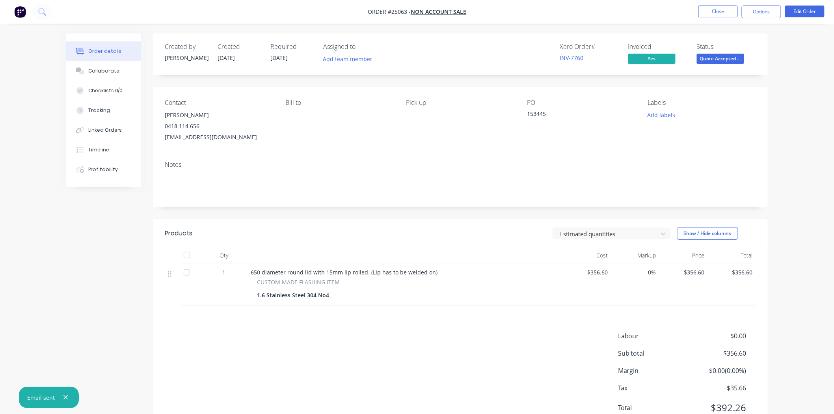
click at [723, 18] on nav "Order #25063 - NON ACCOUNT SALE Close Options Edit Order" at bounding box center [417, 12] width 834 height 24
click at [724, 15] on button "Close" at bounding box center [717, 12] width 39 height 12
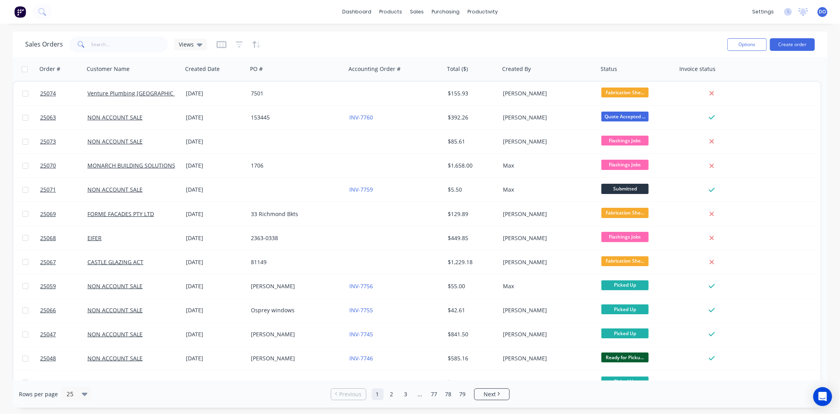
click at [337, 17] on div "dashboard products sales purchasing productivity dashboard products Product Cat…" at bounding box center [420, 12] width 840 height 24
click at [431, 30] on link "Sales Orders" at bounding box center [459, 38] width 104 height 16
click at [806, 56] on div "Sales Orders Views Options Create order" at bounding box center [420, 45] width 815 height 26
click at [804, 49] on button "Create order" at bounding box center [792, 44] width 45 height 13
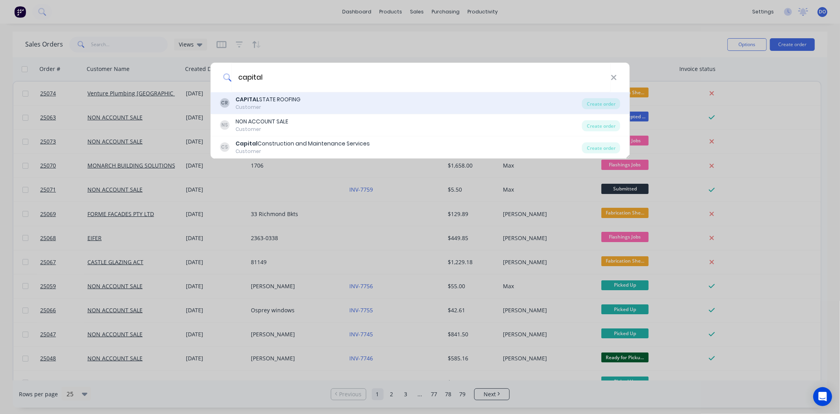
type input "capital"
click at [380, 95] on div "CR CAPITAL STATE ROOFING Customer Create order" at bounding box center [420, 103] width 420 height 22
click at [600, 108] on div "Create order" at bounding box center [601, 103] width 38 height 11
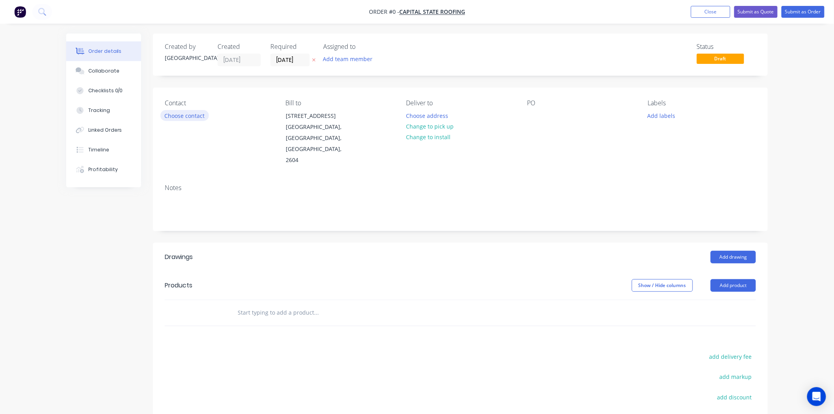
drag, startPoint x: 213, startPoint y: 113, endPoint x: 186, endPoint y: 115, distance: 27.6
click at [186, 115] on div "Contact Choose contact" at bounding box center [219, 132] width 108 height 67
click at [185, 115] on button "Choose contact" at bounding box center [184, 115] width 48 height 11
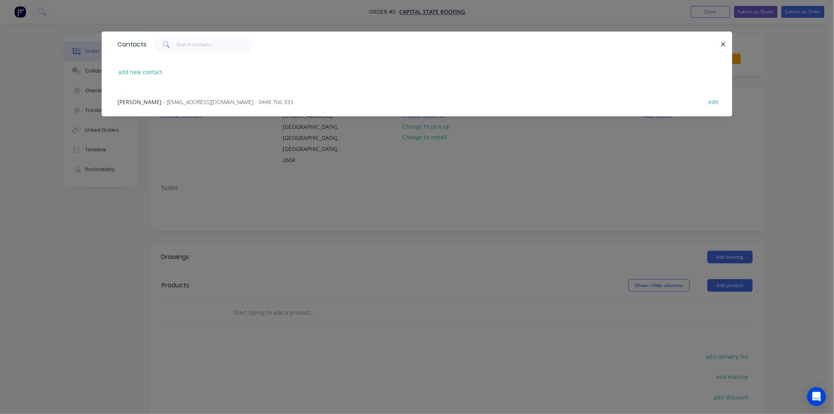
click at [191, 95] on div "James - capitalstateroofing@outlook.com.au - 0448 766 333 edit" at bounding box center [416, 102] width 607 height 30
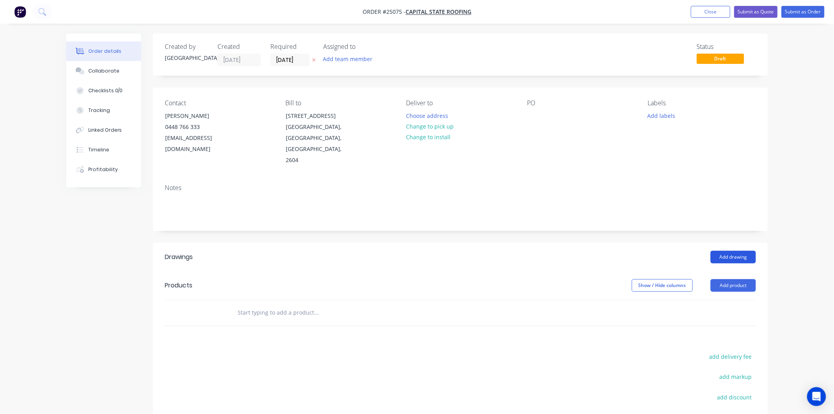
click at [734, 251] on button "Add drawing" at bounding box center [732, 257] width 45 height 13
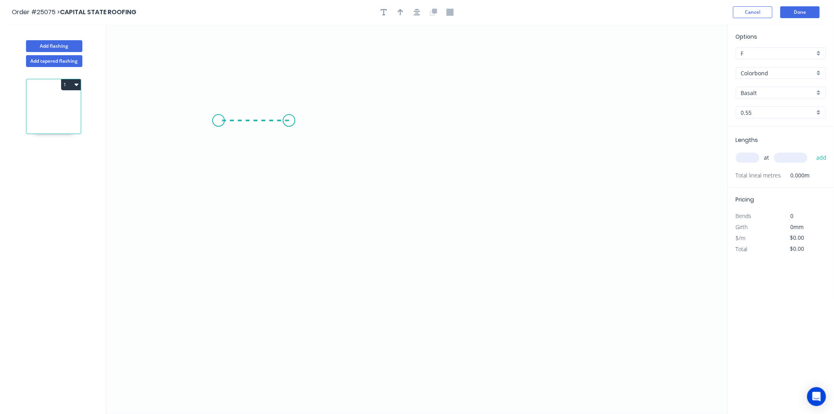
drag, startPoint x: 289, startPoint y: 121, endPoint x: 218, endPoint y: 124, distance: 70.6
click at [218, 124] on icon "0" at bounding box center [416, 218] width 621 height 389
click at [430, 266] on icon "0 ?" at bounding box center [416, 218] width 621 height 389
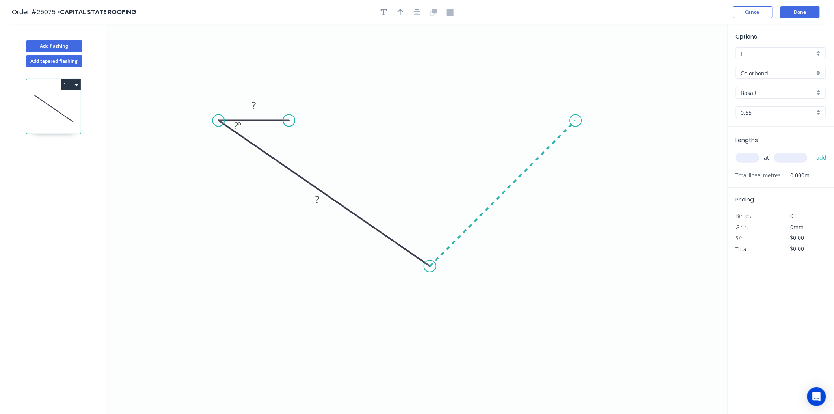
click at [576, 141] on icon "0 ? ? ? º" at bounding box center [416, 218] width 621 height 389
click at [526, 118] on icon "0 ? ? ? ? º ? º" at bounding box center [416, 218] width 621 height 389
drag, startPoint x: 294, startPoint y: 121, endPoint x: 279, endPoint y: 124, distance: 15.9
click at [279, 124] on circle at bounding box center [279, 121] width 12 height 12
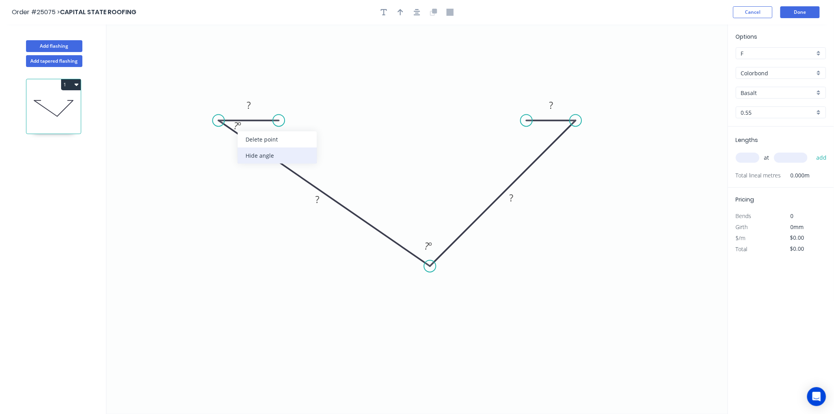
click at [285, 159] on div "Hide angle" at bounding box center [277, 155] width 79 height 16
click at [256, 100] on rect at bounding box center [249, 105] width 16 height 11
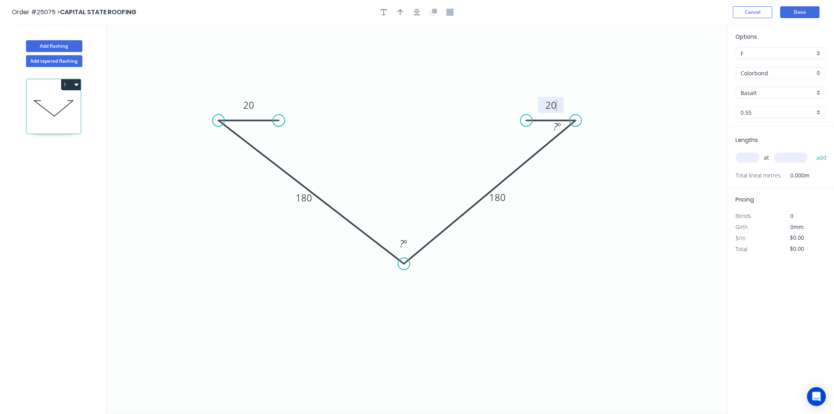
drag, startPoint x: 429, startPoint y: 269, endPoint x: 404, endPoint y: 264, distance: 25.3
click at [404, 264] on circle at bounding box center [404, 264] width 12 height 12
type input "$13.91"
click at [587, 147] on div "Hide angle" at bounding box center [588, 153] width 79 height 16
click at [402, 10] on icon "button" at bounding box center [401, 12] width 6 height 6
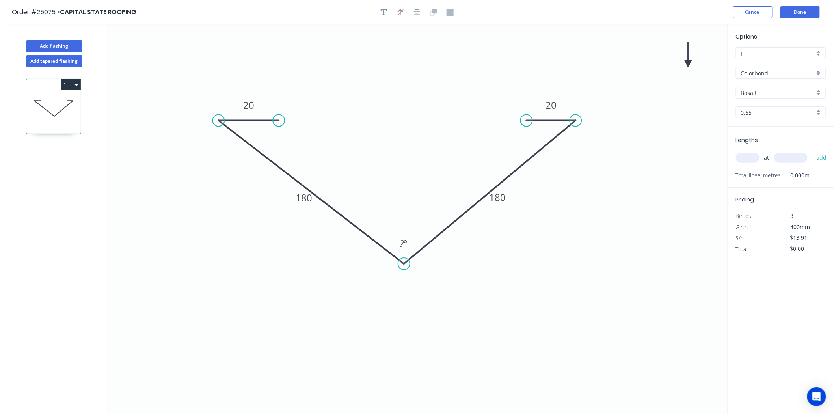
click at [688, 65] on icon at bounding box center [687, 54] width 7 height 25
drag, startPoint x: 688, startPoint y: 65, endPoint x: 603, endPoint y: 149, distance: 119.5
click at [603, 149] on icon at bounding box center [609, 142] width 23 height 23
drag, startPoint x: 603, startPoint y: 146, endPoint x: 427, endPoint y: 91, distance: 184.4
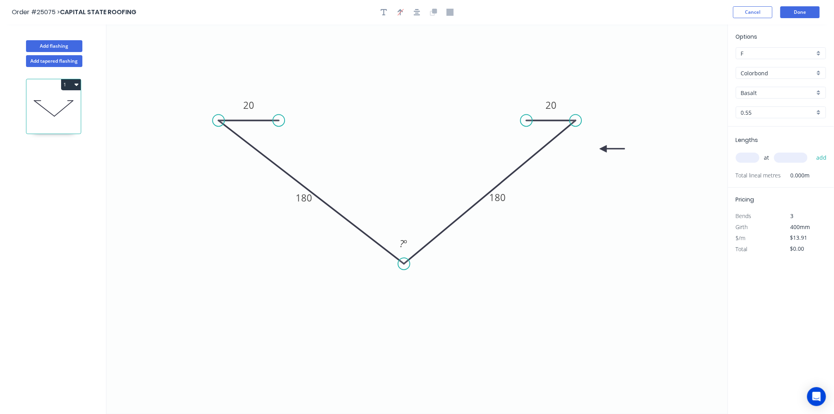
click at [427, 91] on icon "0 20 180 180 20 ? º" at bounding box center [416, 218] width 621 height 389
click at [406, 14] on button "button" at bounding box center [400, 12] width 12 height 12
click at [784, 92] on input "Basalt" at bounding box center [778, 93] width 74 height 8
click at [781, 123] on div "Deep Ocean" at bounding box center [780, 119] width 89 height 14
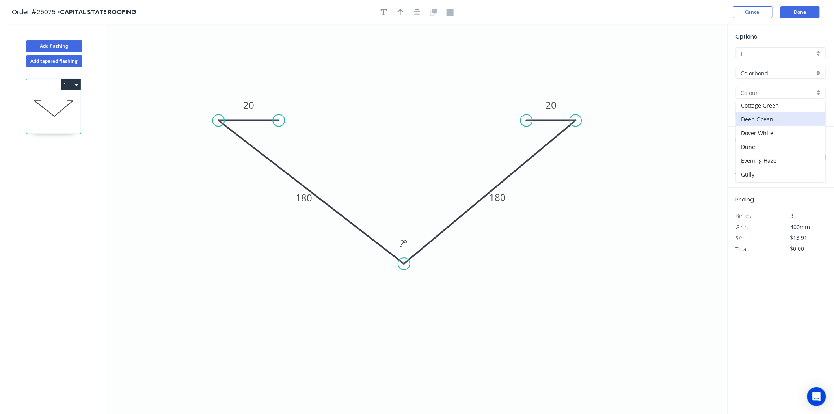
type input "Deep Ocean"
click at [750, 160] on input "text" at bounding box center [748, 157] width 24 height 10
type input "1"
type input "4000"
click at [812, 151] on button "add" at bounding box center [821, 157] width 19 height 13
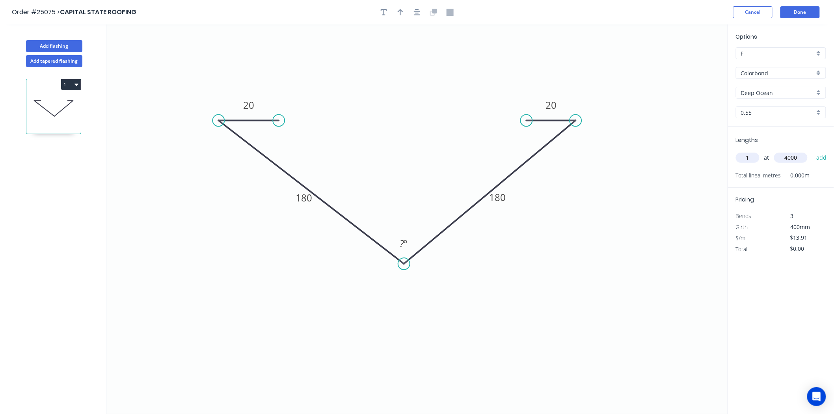
type input "$55.64"
click at [407, 264] on div "Hide angle" at bounding box center [438, 271] width 79 height 16
click at [801, 17] on button "Done" at bounding box center [799, 12] width 39 height 12
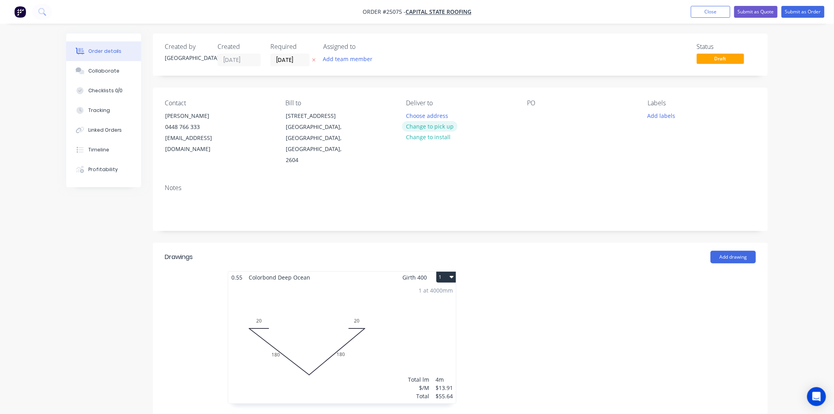
click at [431, 123] on button "Change to pick up" at bounding box center [430, 126] width 56 height 11
click at [534, 115] on div at bounding box center [533, 115] width 13 height 11
click at [811, 14] on button "Submit as Order" at bounding box center [802, 12] width 43 height 12
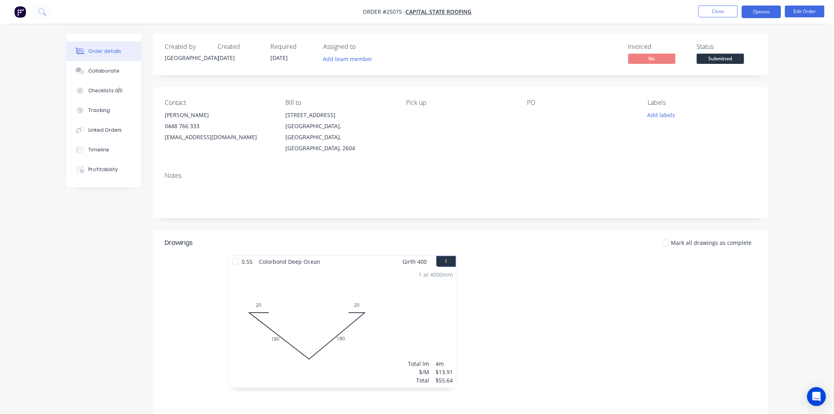
click at [760, 13] on button "Options" at bounding box center [760, 12] width 39 height 13
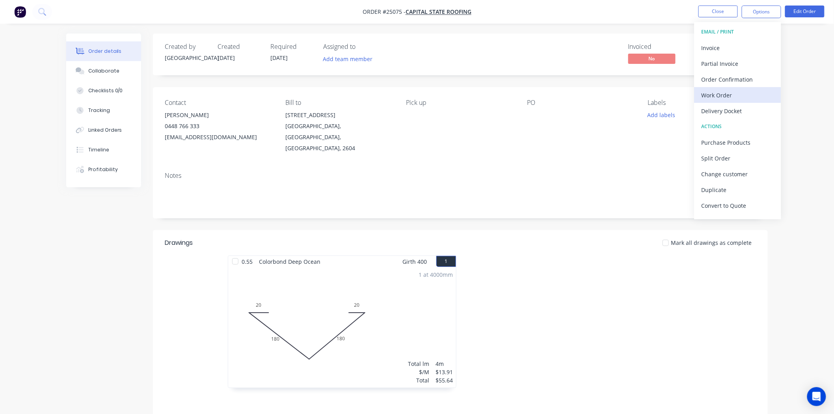
click at [723, 88] on button "Work Order" at bounding box center [737, 95] width 87 height 16
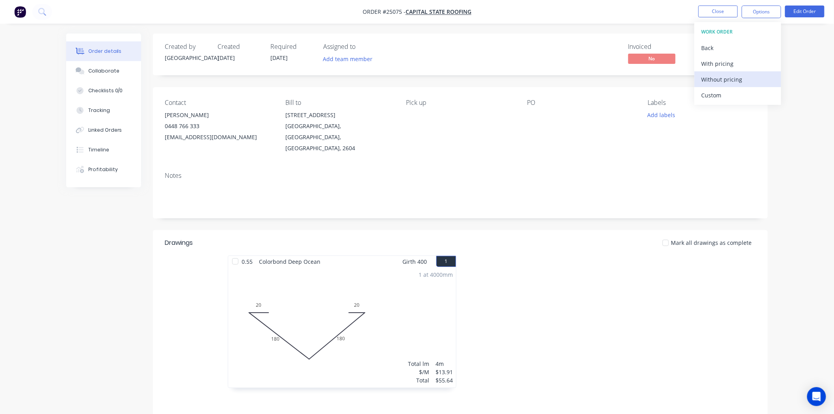
click at [727, 71] on button "Without pricing" at bounding box center [737, 79] width 87 height 16
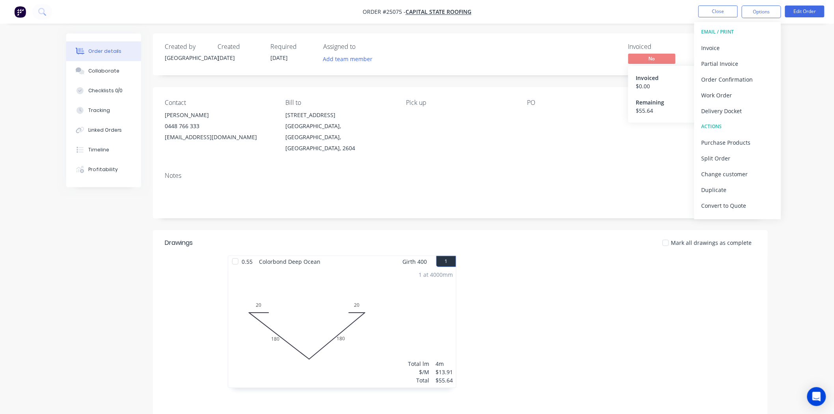
click at [641, 89] on div "$ 0.00" at bounding box center [677, 86] width 83 height 8
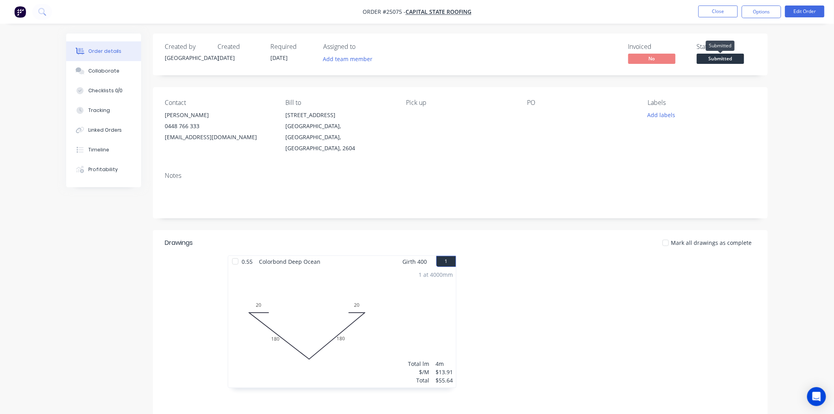
click at [731, 58] on span "Submitted" at bounding box center [720, 59] width 47 height 10
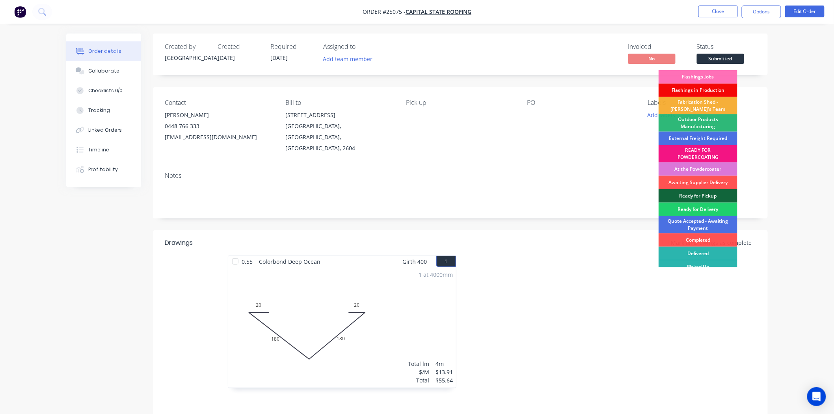
click at [715, 88] on div "Flashings in Production" at bounding box center [697, 90] width 79 height 13
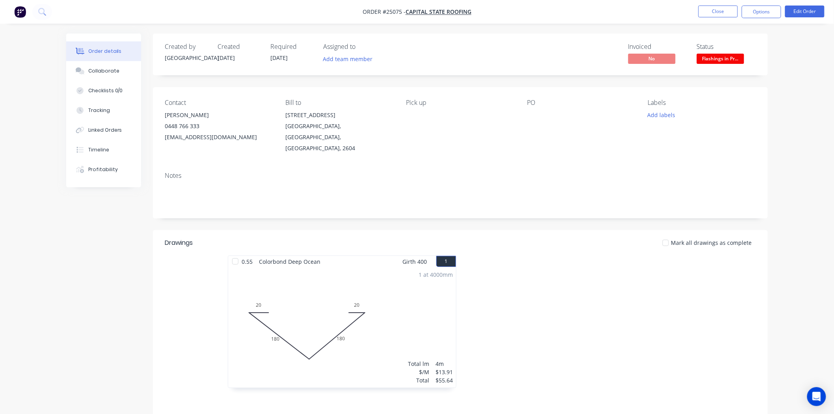
click at [711, 19] on nav "Order #25075 - CAPITAL STATE ROOFING Close Options Edit Order" at bounding box center [417, 12] width 834 height 24
click at [713, 13] on button "Close" at bounding box center [717, 12] width 39 height 12
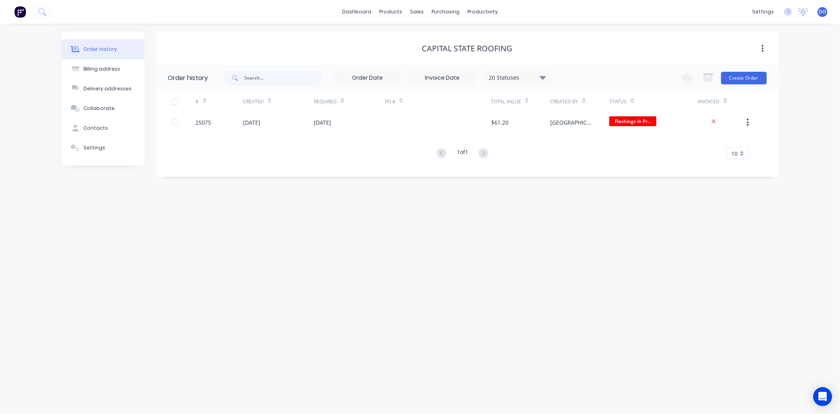
click at [34, 252] on div "Order history Billing address Delivery addresses Collaborate Contacts Settings …" at bounding box center [420, 219] width 840 height 390
click at [424, 29] on div "Sales Orders Customers Price Level Manager" at bounding box center [459, 53] width 104 height 63
click at [424, 34] on div at bounding box center [422, 37] width 12 height 7
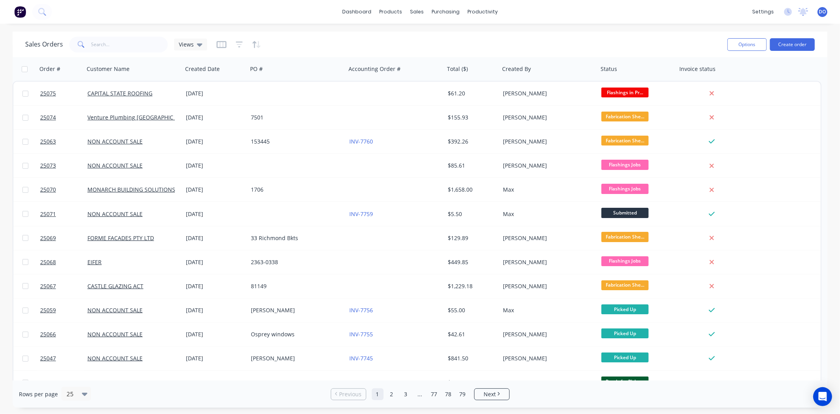
click at [795, 52] on div "Options Create order" at bounding box center [769, 44] width 91 height 19
click at [797, 49] on button "Create order" at bounding box center [792, 44] width 45 height 13
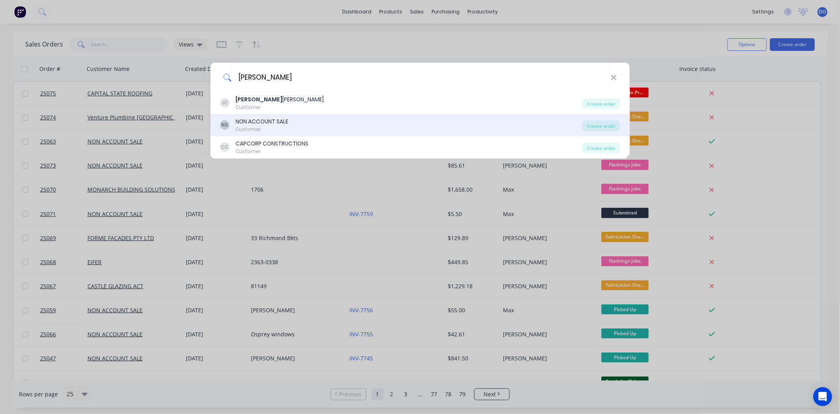
type input "jim"
click at [322, 126] on div "NS NON ACCOUNT SALE Customer" at bounding box center [401, 124] width 362 height 15
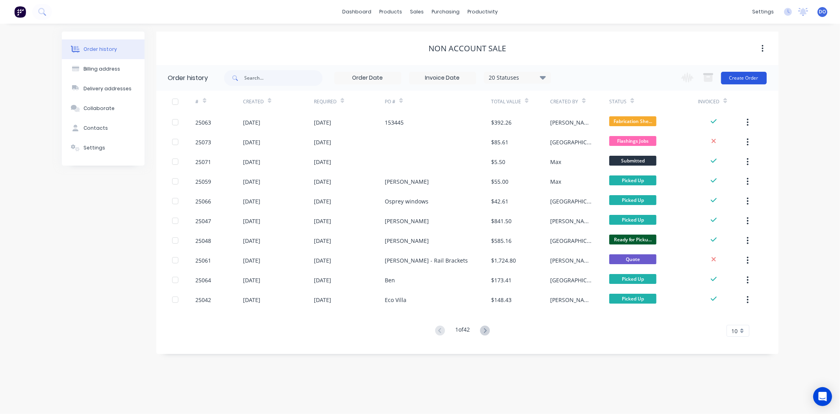
click at [762, 77] on button "Create Order" at bounding box center [744, 78] width 46 height 13
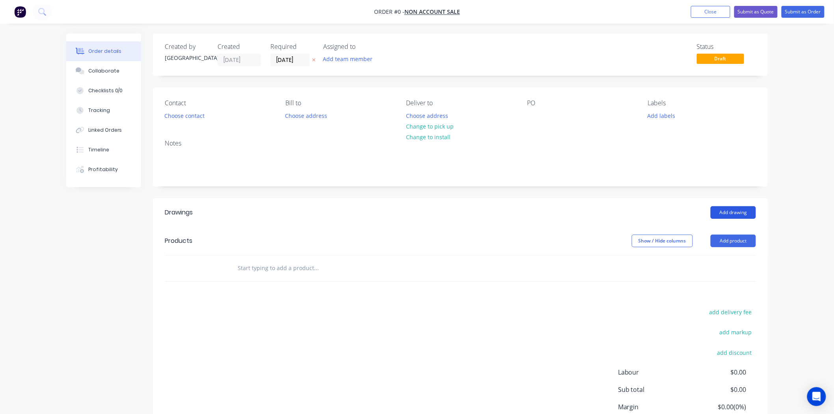
click at [734, 214] on button "Add drawing" at bounding box center [732, 212] width 45 height 13
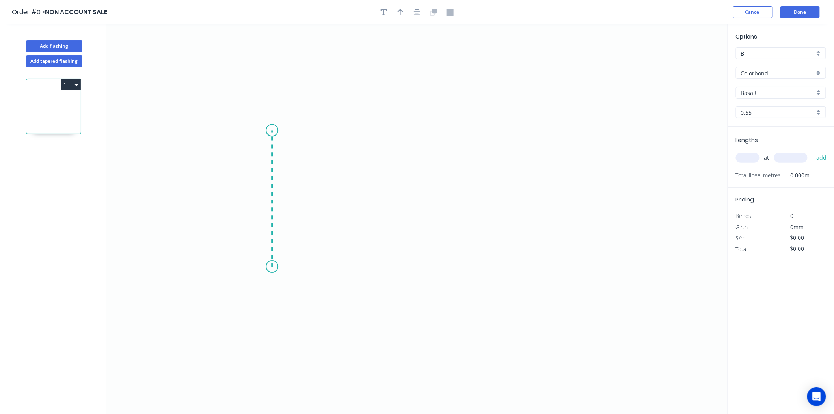
drag, startPoint x: 272, startPoint y: 267, endPoint x: 270, endPoint y: 130, distance: 136.3
click at [270, 130] on icon "0" at bounding box center [416, 218] width 621 height 389
click at [486, 126] on icon "0 ?" at bounding box center [416, 218] width 621 height 389
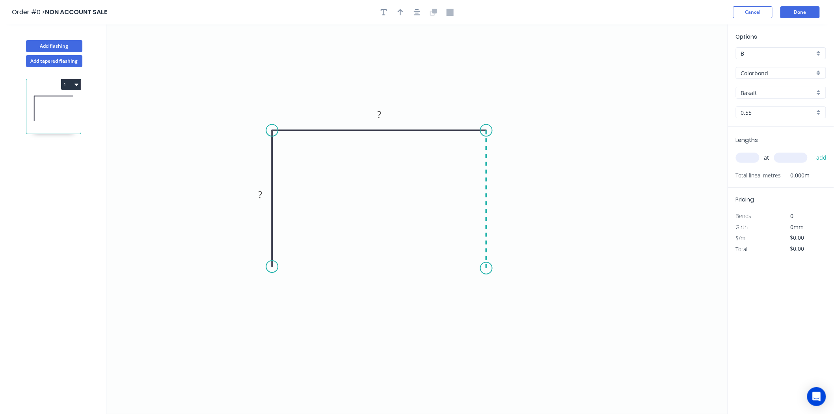
click at [487, 268] on icon "0 ? ?" at bounding box center [416, 218] width 621 height 389
click at [266, 196] on rect at bounding box center [260, 194] width 16 height 11
click at [745, 160] on input "text" at bounding box center [748, 157] width 24 height 10
type input "$11.09"
type input "5"
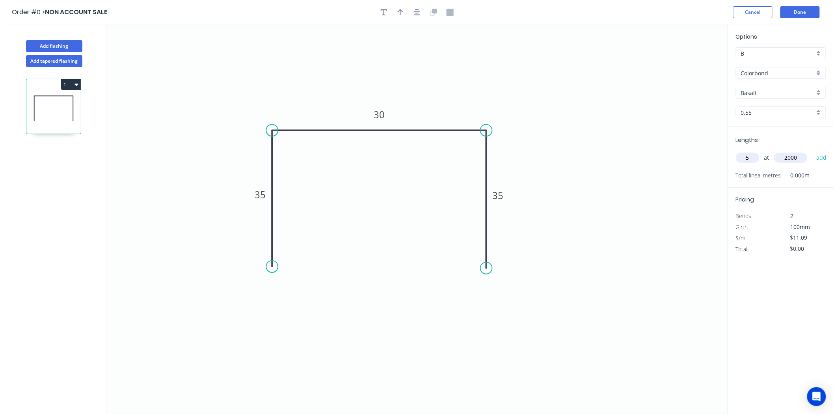
type input "2000"
click at [812, 151] on button "add" at bounding box center [821, 157] width 19 height 13
type input "$110.90"
click at [394, 9] on div at bounding box center [416, 12] width 83 height 12
click at [394, 10] on button "button" at bounding box center [400, 12] width 12 height 12
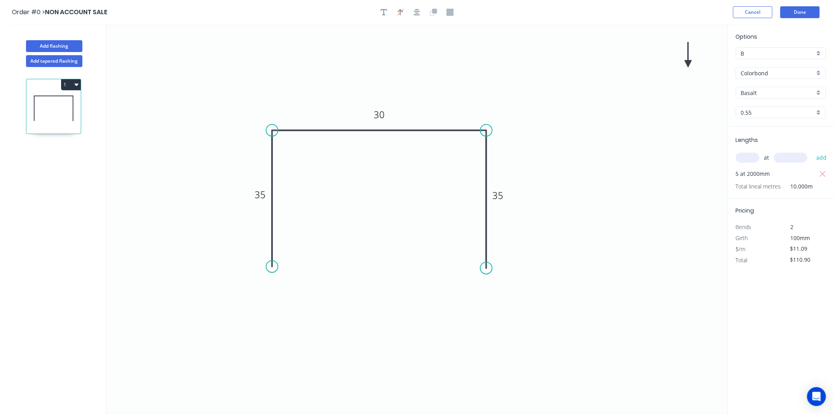
click at [688, 62] on icon at bounding box center [687, 54] width 7 height 25
drag, startPoint x: 688, startPoint y: 62, endPoint x: 425, endPoint y: 106, distance: 265.9
click at [425, 106] on icon at bounding box center [431, 98] width 23 height 23
click at [781, 89] on input "Basalt" at bounding box center [778, 93] width 74 height 8
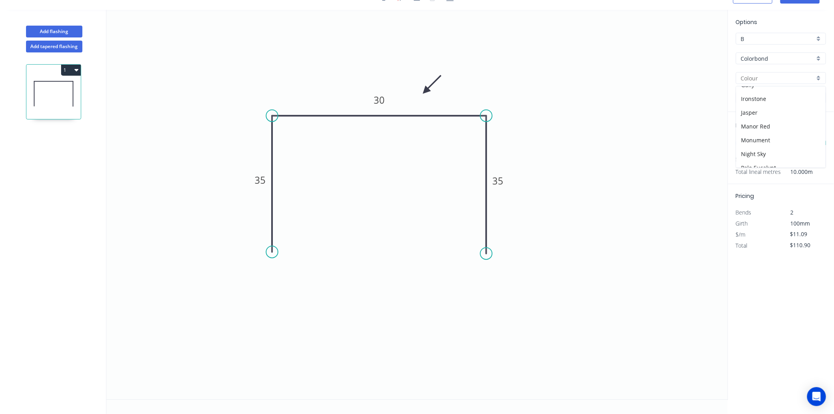
scroll to position [131, 0]
click at [779, 128] on div "Monument" at bounding box center [780, 128] width 89 height 14
type input "Monument"
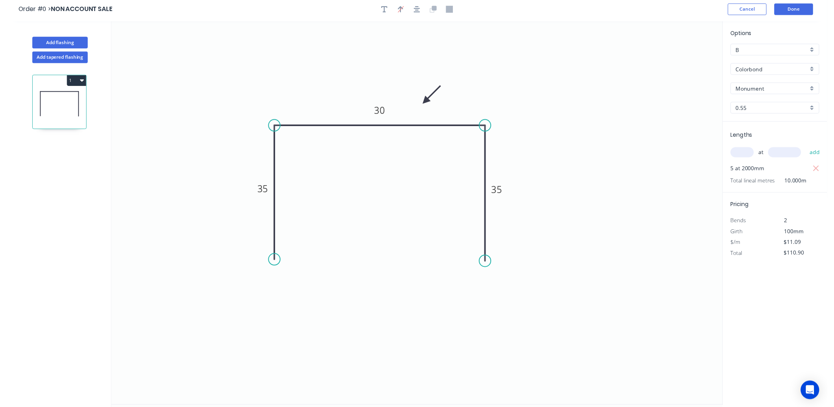
scroll to position [0, 0]
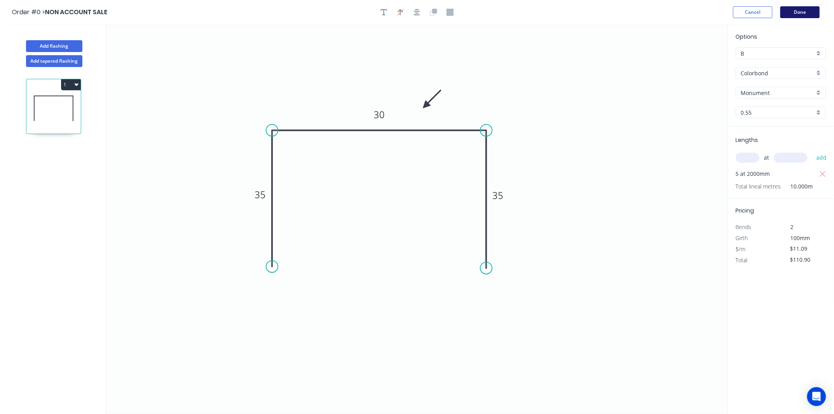
click at [810, 9] on button "Done" at bounding box center [799, 12] width 39 height 12
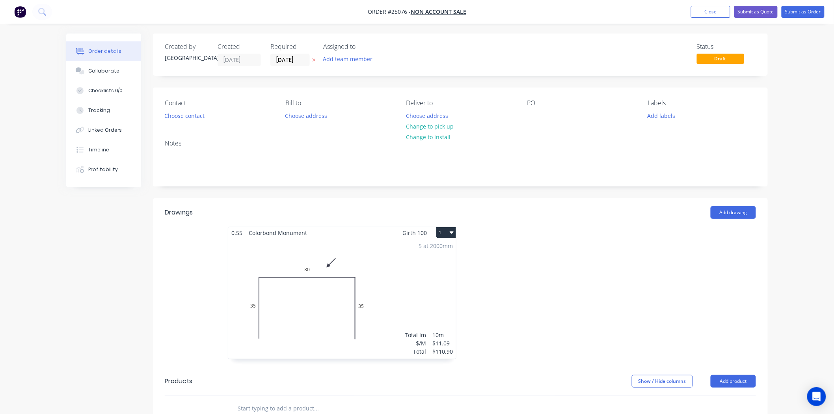
click at [408, 301] on div "5 at 2000mm Total lm $/M Total 10m $11.09 $110.90" at bounding box center [342, 298] width 228 height 120
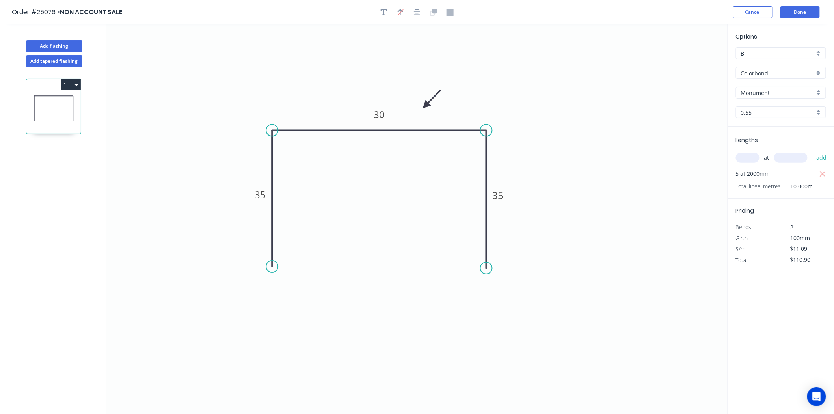
click at [765, 52] on input "B" at bounding box center [778, 53] width 74 height 8
click at [754, 95] on div "C" at bounding box center [780, 96] width 89 height 14
type input "C"
type input "$9.14"
type input "$91.40"
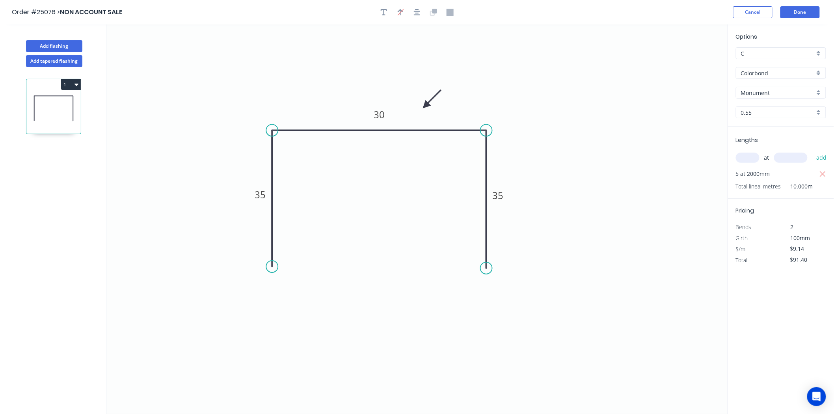
click at [796, 18] on header "Order #25076 > NON ACCOUNT SALE Cancel Done" at bounding box center [417, 12] width 834 height 24
click at [796, 18] on button "Done" at bounding box center [799, 12] width 39 height 12
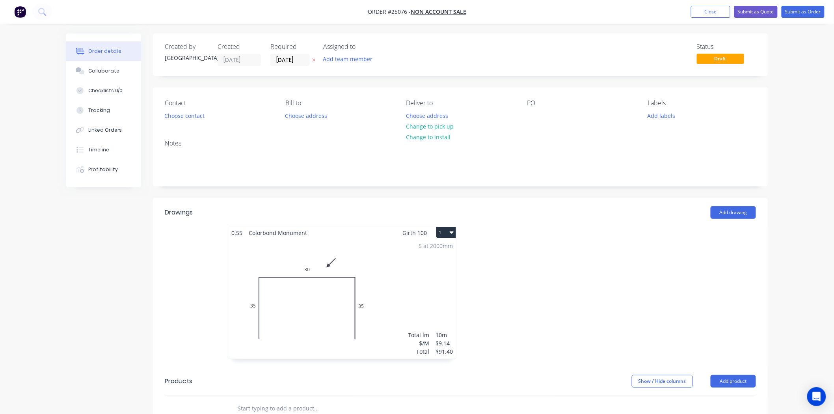
click at [175, 109] on div "Contact Choose contact" at bounding box center [219, 110] width 108 height 22
click at [175, 114] on button "Choose contact" at bounding box center [184, 115] width 48 height 11
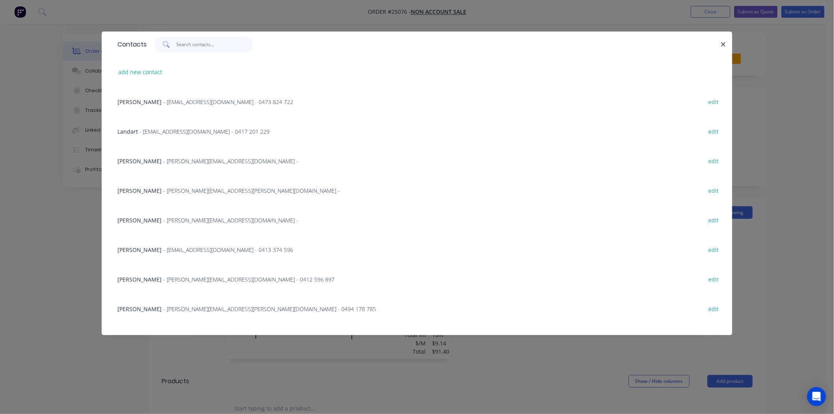
click at [194, 41] on input "text" at bounding box center [214, 45] width 77 height 16
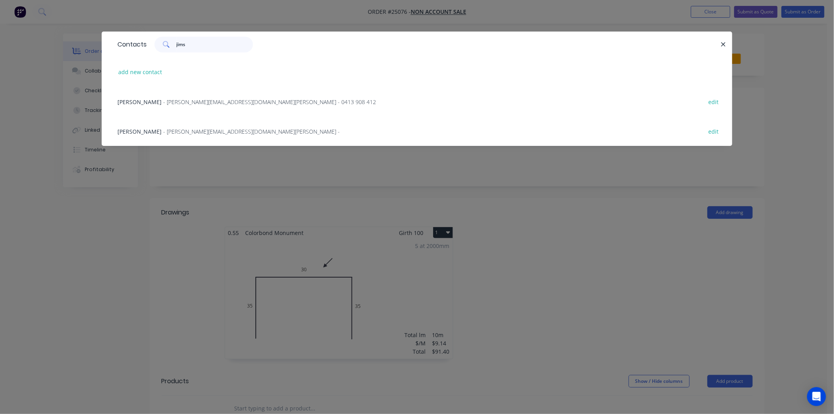
type input "jims"
click at [186, 102] on span "- Daniel.prior@jimsbuildingmaintenance.com.au - 0413 908 412" at bounding box center [269, 101] width 213 height 7
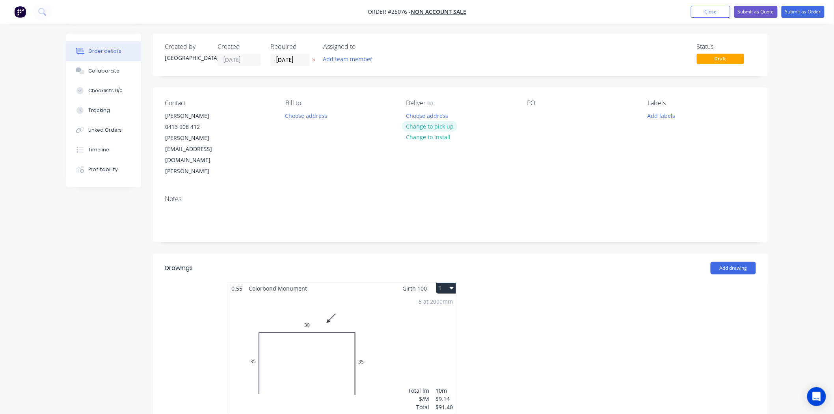
click at [442, 128] on button "Change to pick up" at bounding box center [430, 126] width 56 height 11
click at [527, 116] on div at bounding box center [533, 115] width 13 height 11
click at [807, 8] on button "Submit as Order" at bounding box center [802, 12] width 43 height 12
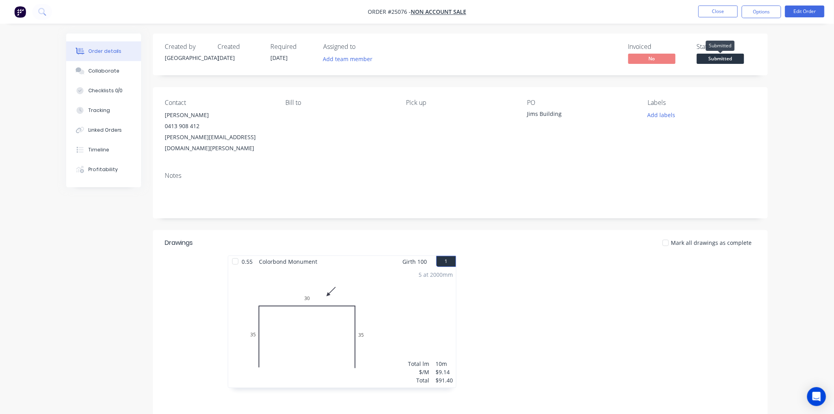
click at [734, 56] on span "Submitted" at bounding box center [720, 59] width 47 height 10
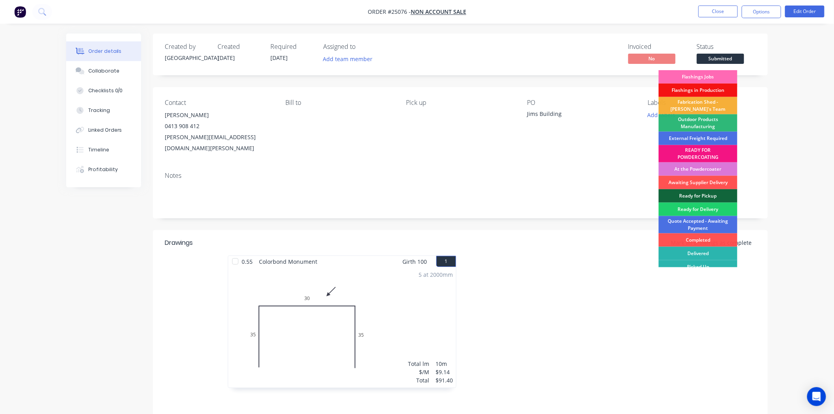
click at [720, 72] on div "Flashings Jobs" at bounding box center [697, 76] width 79 height 13
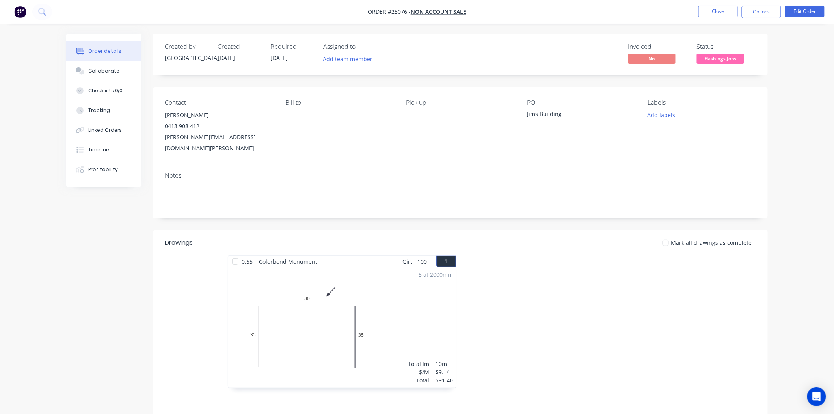
click at [724, 4] on nav "Order #25076 - NON ACCOUNT SALE Close Options Edit Order" at bounding box center [417, 12] width 834 height 24
click at [725, 15] on button "Close" at bounding box center [717, 12] width 39 height 12
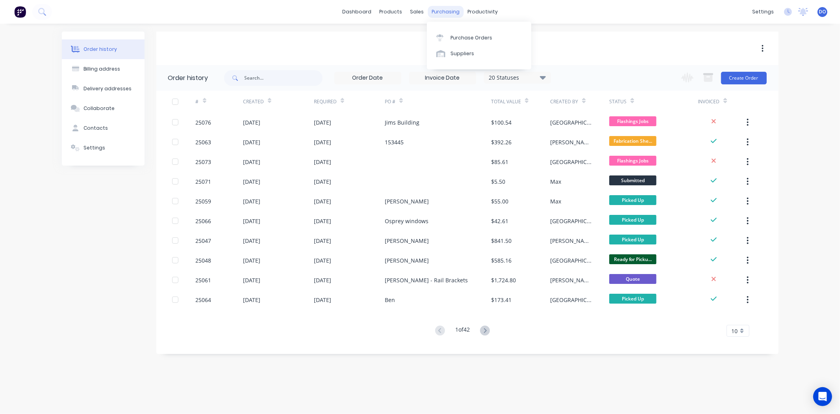
click at [439, 11] on div "purchasing" at bounding box center [446, 12] width 36 height 12
click at [448, 39] on link "Purchase Orders" at bounding box center [479, 38] width 104 height 16
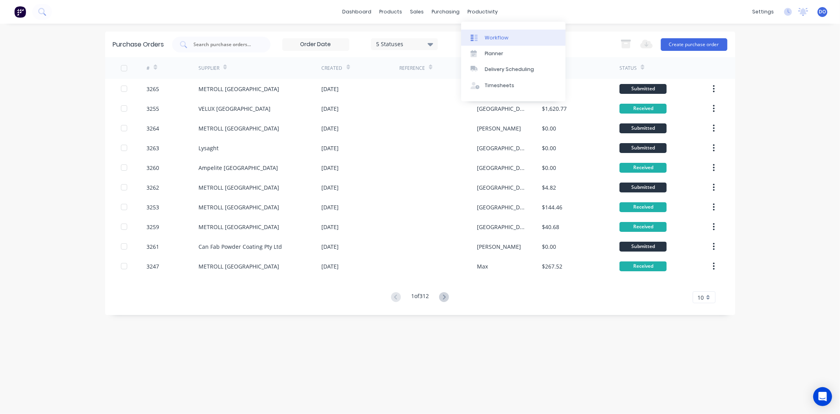
click at [489, 34] on div "Workflow" at bounding box center [497, 37] width 24 height 7
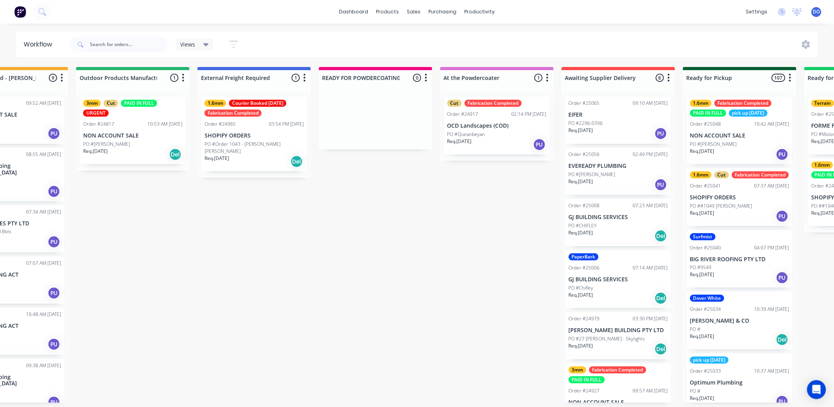
scroll to position [0, 390]
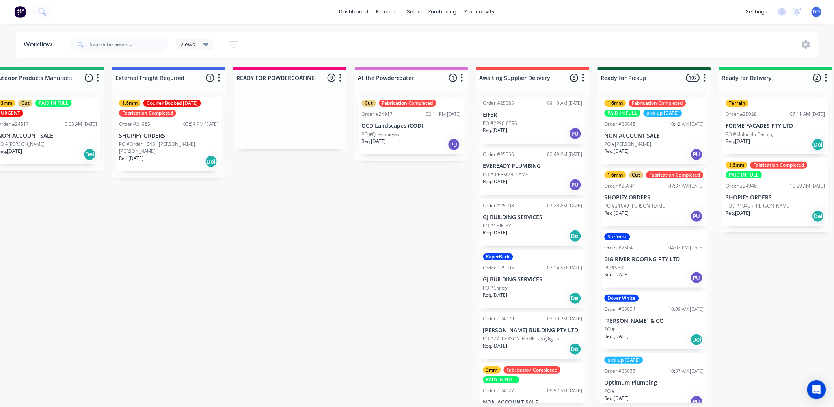
click at [381, 125] on p "OCD Landscapes (COD)" at bounding box center [411, 126] width 99 height 7
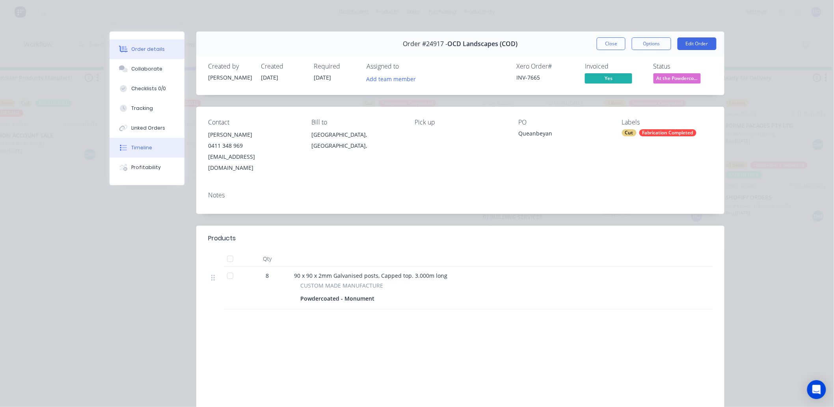
click at [151, 154] on button "Timeline" at bounding box center [147, 148] width 75 height 20
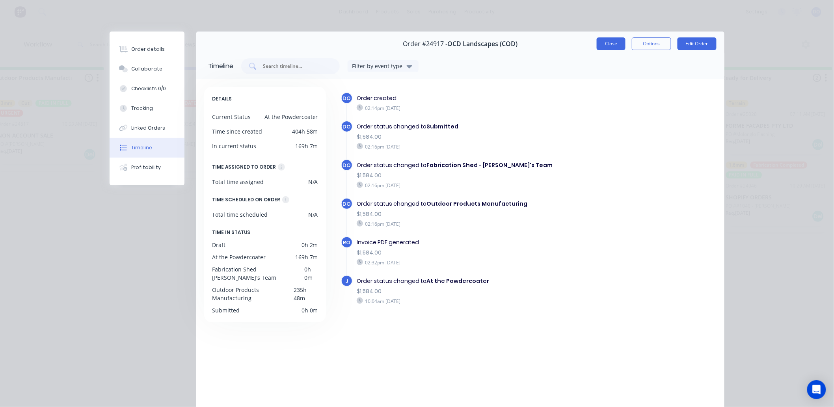
click at [613, 41] on button "Close" at bounding box center [610, 43] width 29 height 13
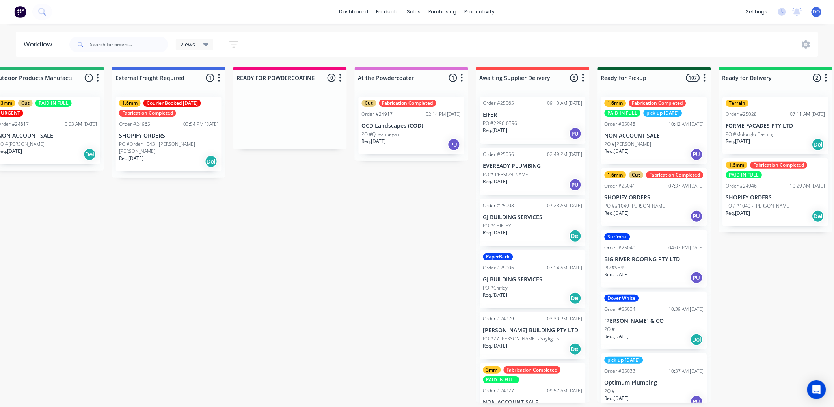
click at [420, 123] on p "OCD Landscapes (COD)" at bounding box center [411, 126] width 99 height 7
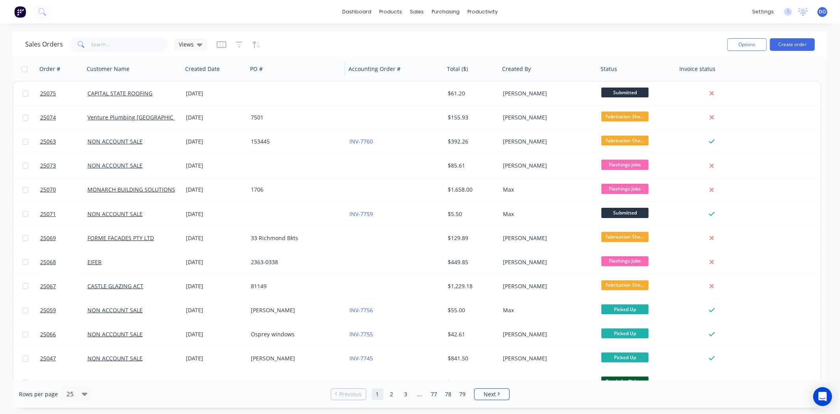
click at [280, 79] on div "PO #" at bounding box center [296, 69] width 98 height 24
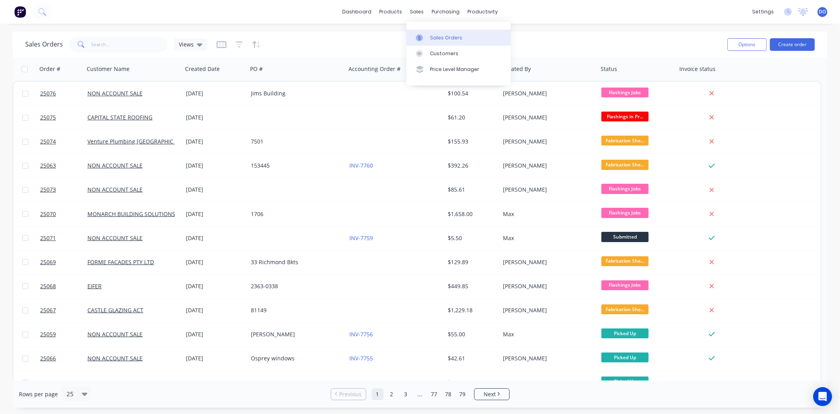
click at [425, 37] on div at bounding box center [422, 37] width 12 height 7
click at [101, 44] on input "text" at bounding box center [129, 45] width 77 height 16
click at [399, 33] on link "Product Catalogue" at bounding box center [430, 38] width 104 height 16
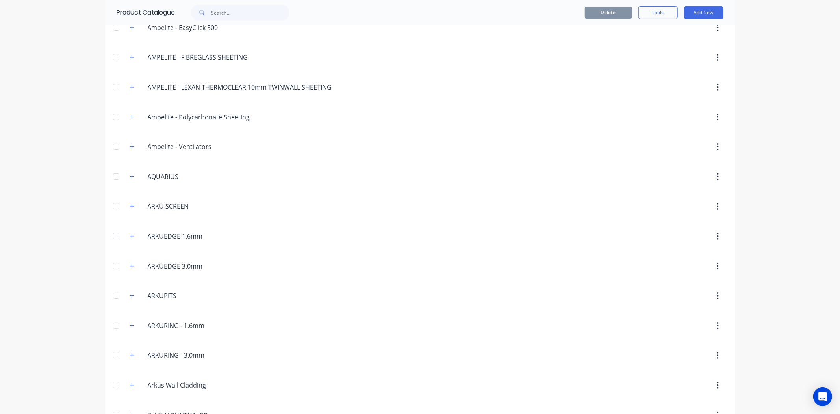
scroll to position [175, 0]
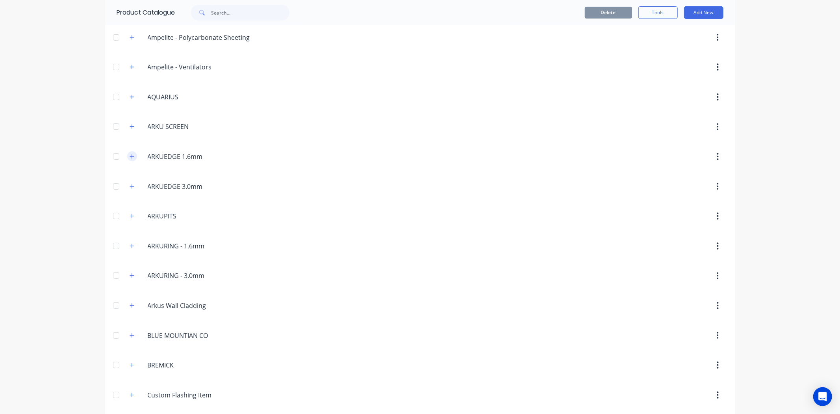
click at [130, 159] on icon "button" at bounding box center [132, 157] width 5 height 6
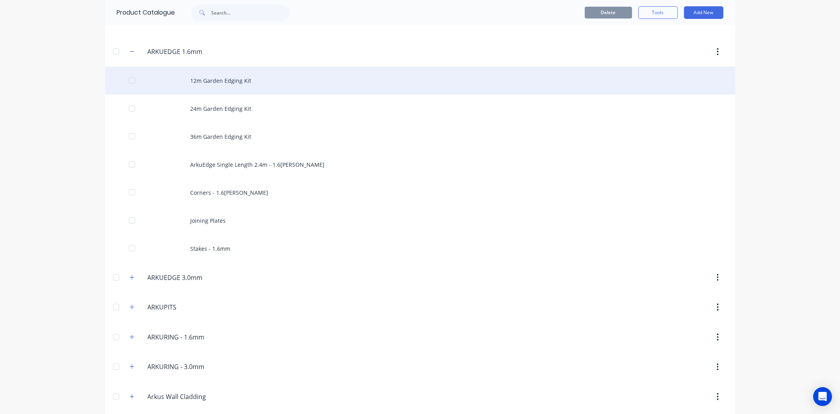
scroll to position [306, 0]
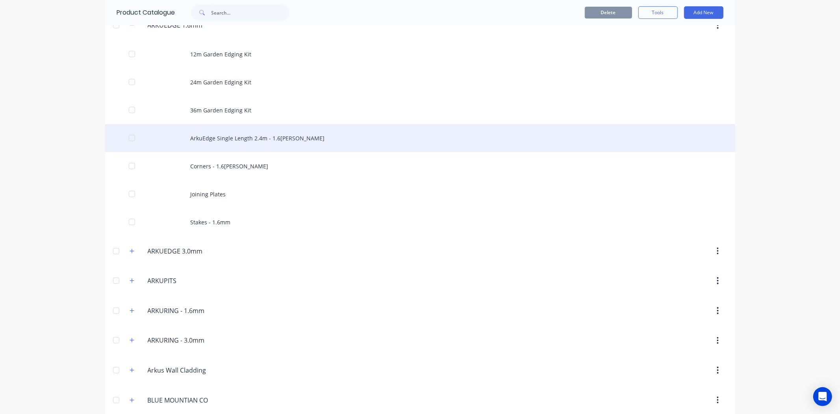
click at [254, 145] on div "ArkuEdge Single Length 2.4m - 1.6mm Corten" at bounding box center [420, 138] width 630 height 28
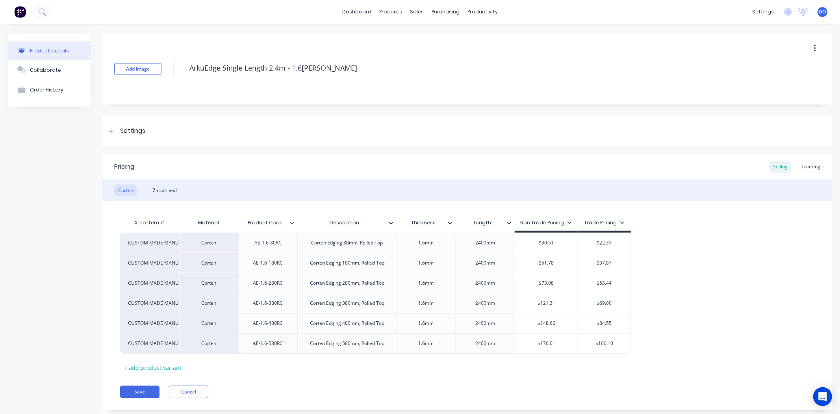
type textarea "x"
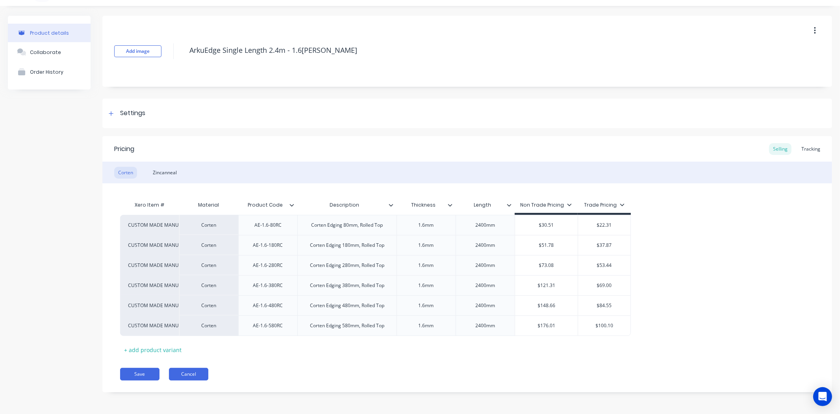
click at [192, 373] on button "Cancel" at bounding box center [188, 374] width 39 height 13
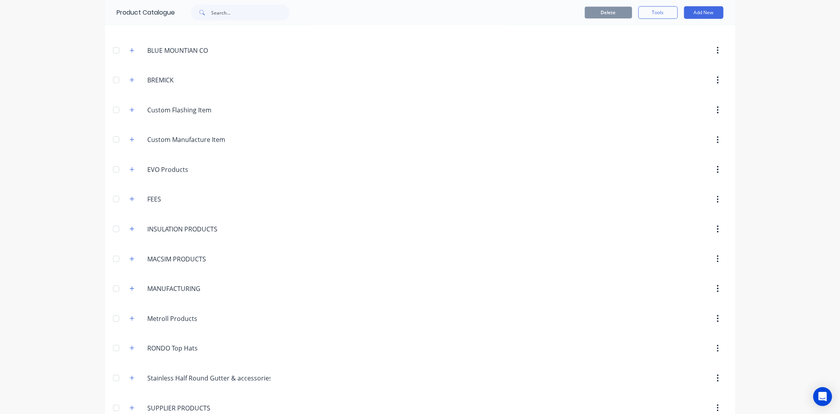
scroll to position [656, 0]
click at [236, 15] on input "text" at bounding box center [251, 13] width 78 height 16
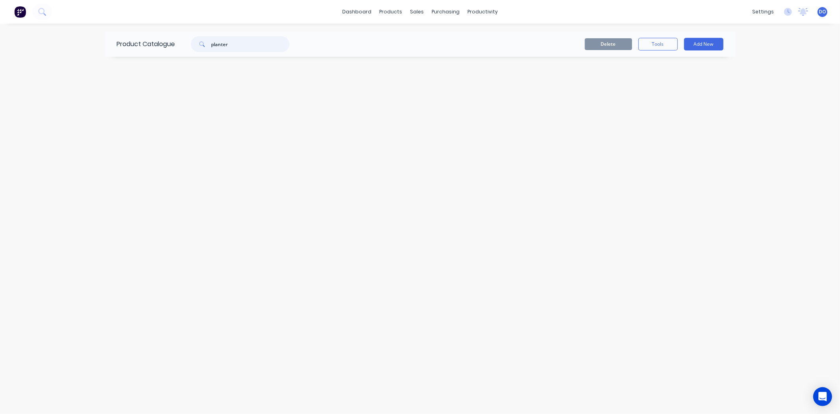
click at [239, 49] on input "planter" at bounding box center [251, 44] width 78 height 16
type input "p"
type input "b"
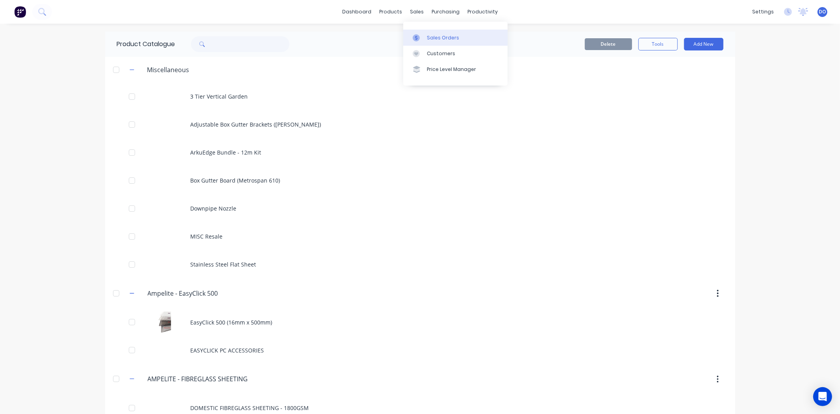
click at [415, 33] on link "Sales Orders" at bounding box center [455, 38] width 104 height 16
